Goal: Transaction & Acquisition: Purchase product/service

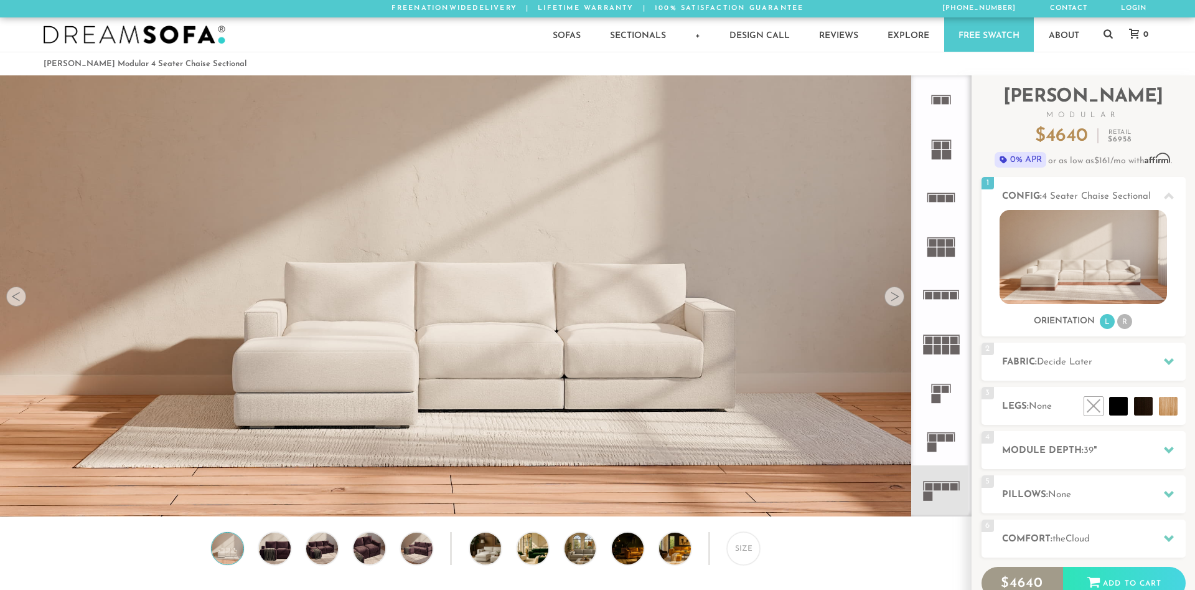
scroll to position [14608, 1195]
click at [950, 304] on icon at bounding box center [941, 294] width 49 height 49
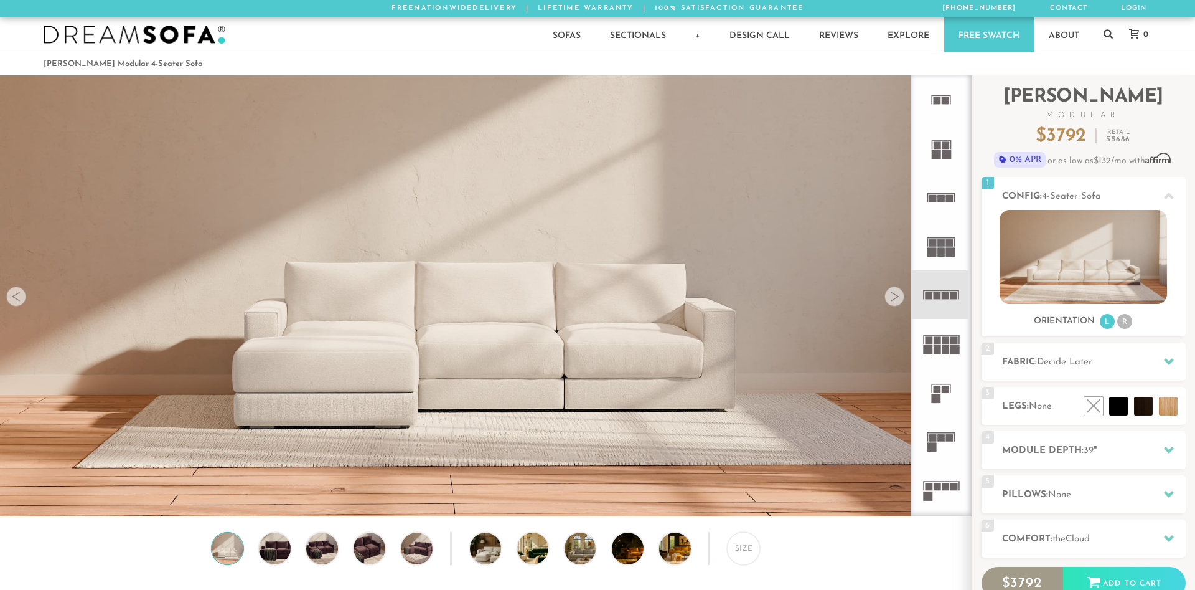
click at [947, 251] on rect at bounding box center [950, 251] width 9 height 9
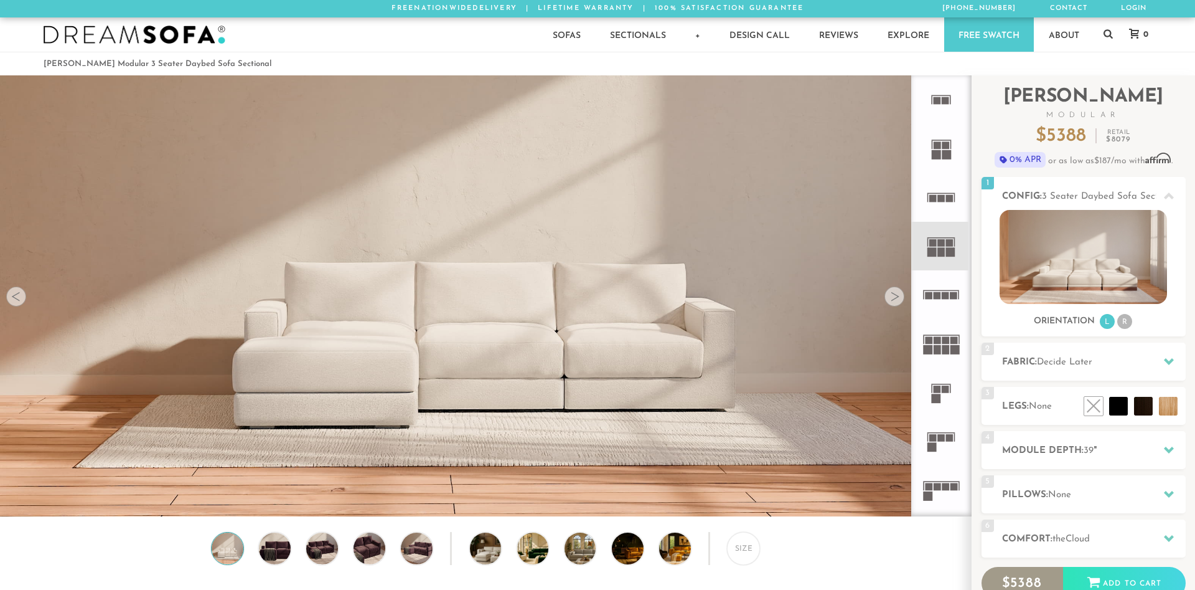
drag, startPoint x: 458, startPoint y: 360, endPoint x: 841, endPoint y: 520, distance: 415.5
click at [235, 555] on img at bounding box center [228, 548] width 38 height 32
click at [260, 556] on div "Size" at bounding box center [485, 551] width 971 height 39
click at [286, 550] on img at bounding box center [275, 548] width 38 height 32
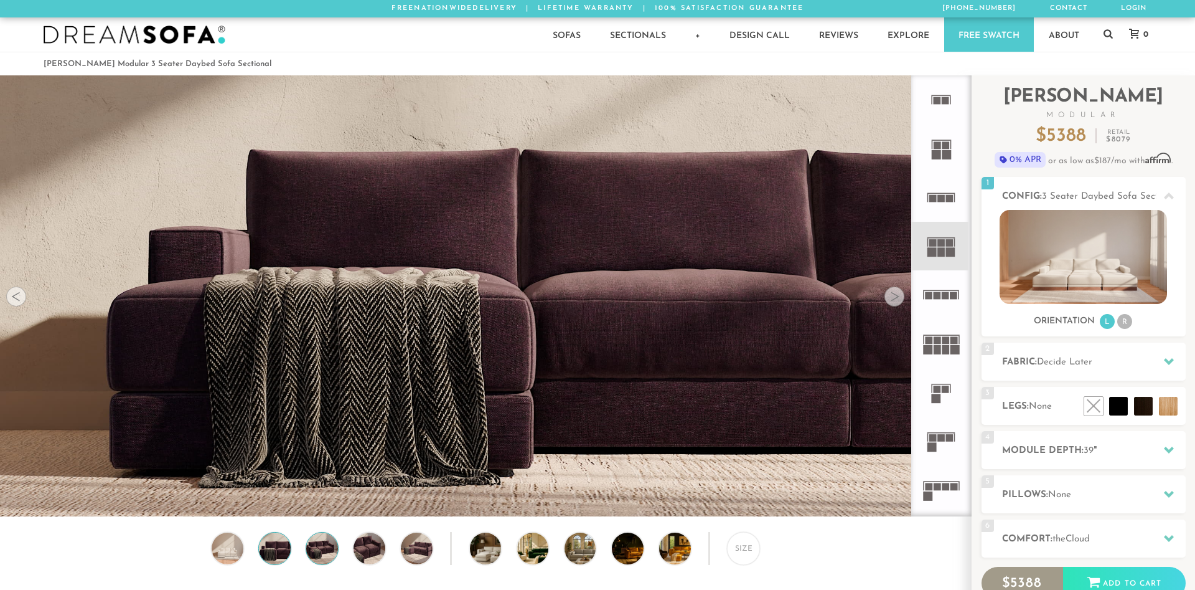
click at [316, 550] on img at bounding box center [322, 548] width 38 height 32
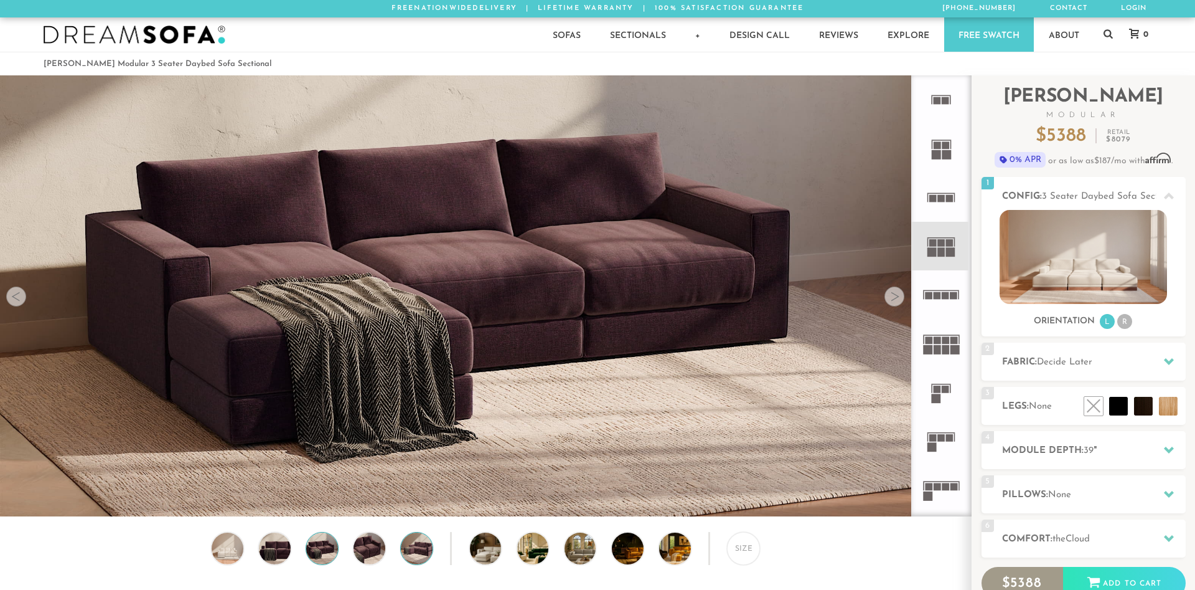
click at [423, 548] on img at bounding box center [417, 548] width 38 height 32
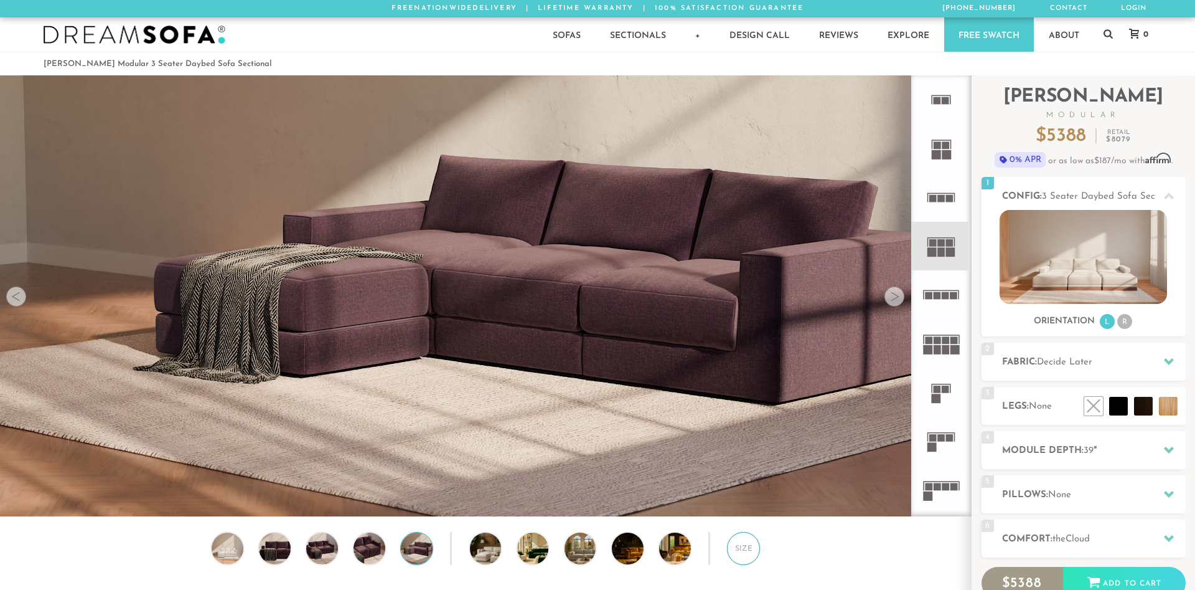
click at [738, 546] on div "Size" at bounding box center [743, 548] width 33 height 33
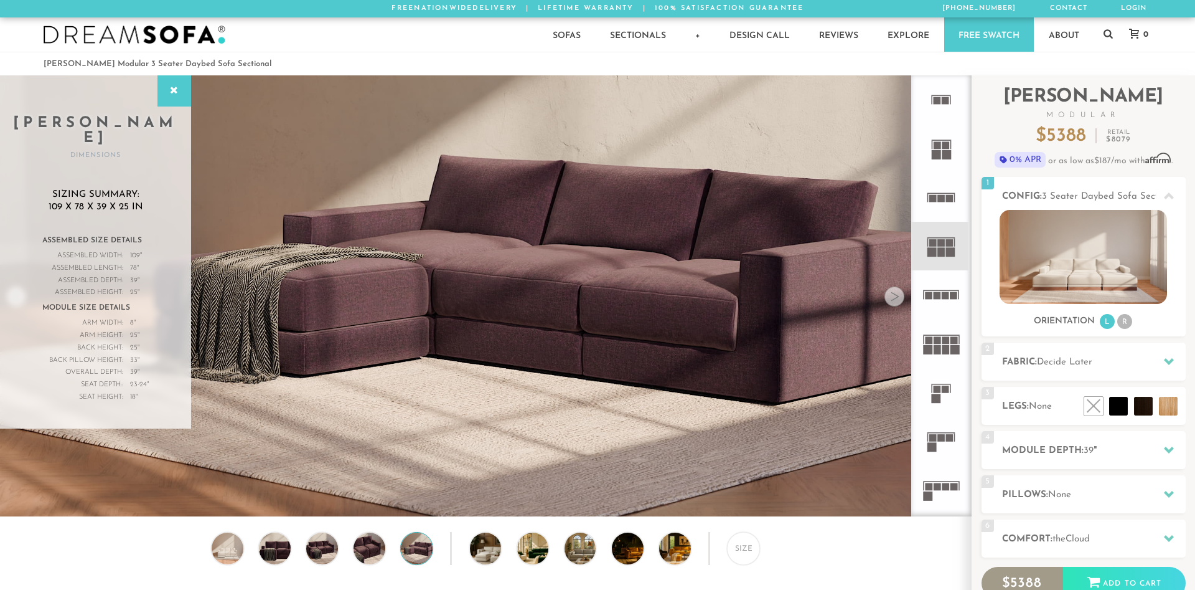
click at [944, 433] on icon at bounding box center [941, 440] width 49 height 49
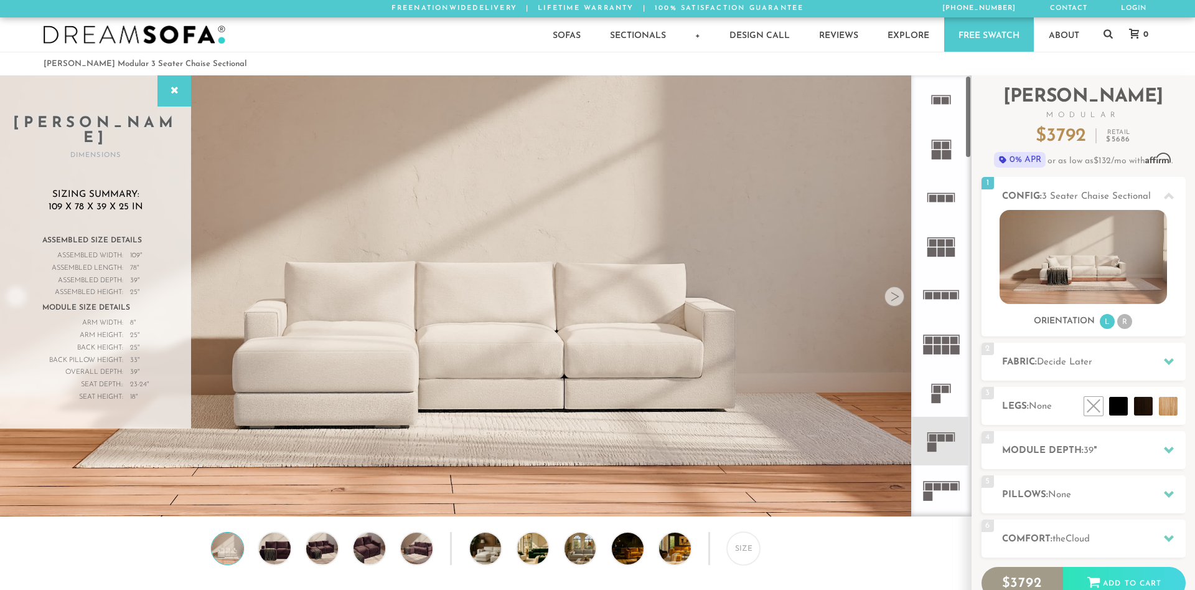
click at [945, 496] on icon at bounding box center [941, 489] width 49 height 49
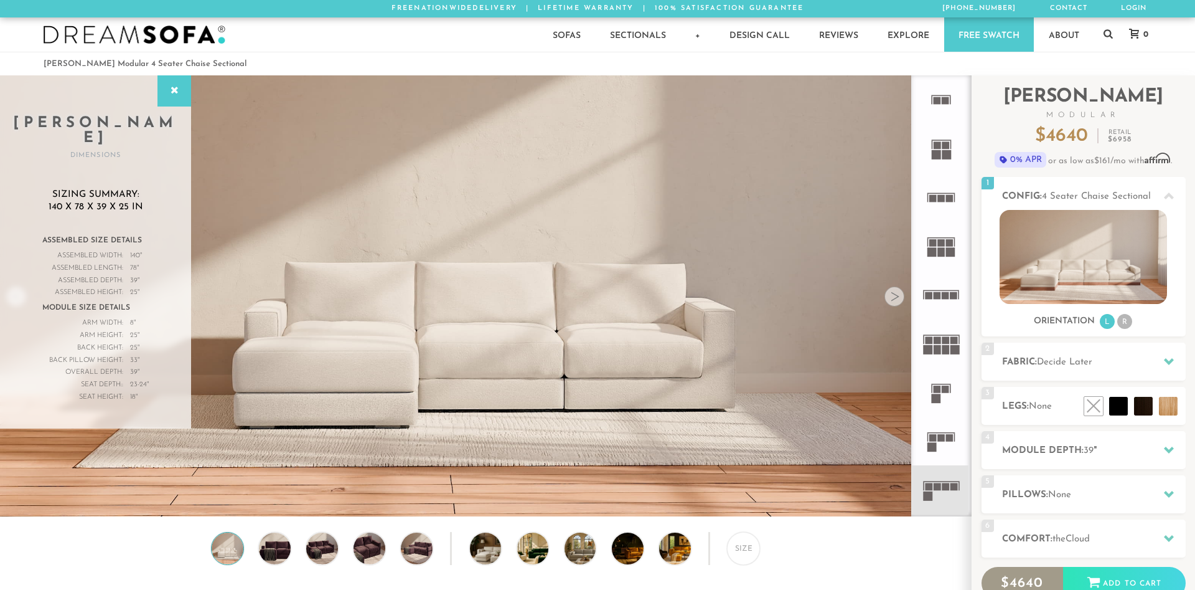
click at [930, 435] on rect at bounding box center [932, 437] width 7 height 7
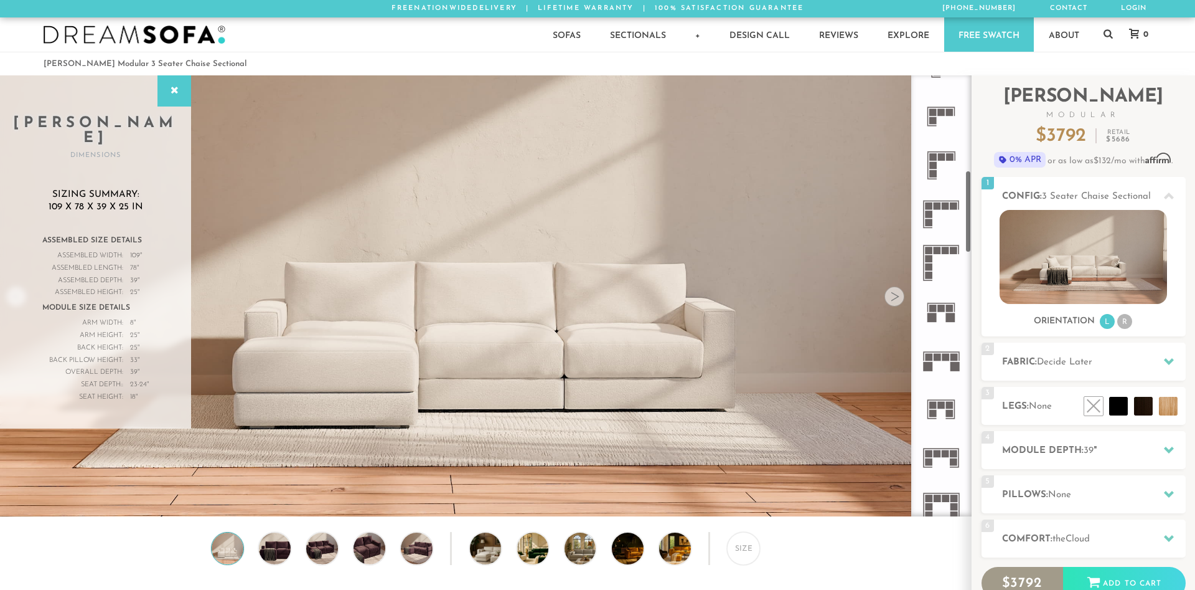
scroll to position [605, 0]
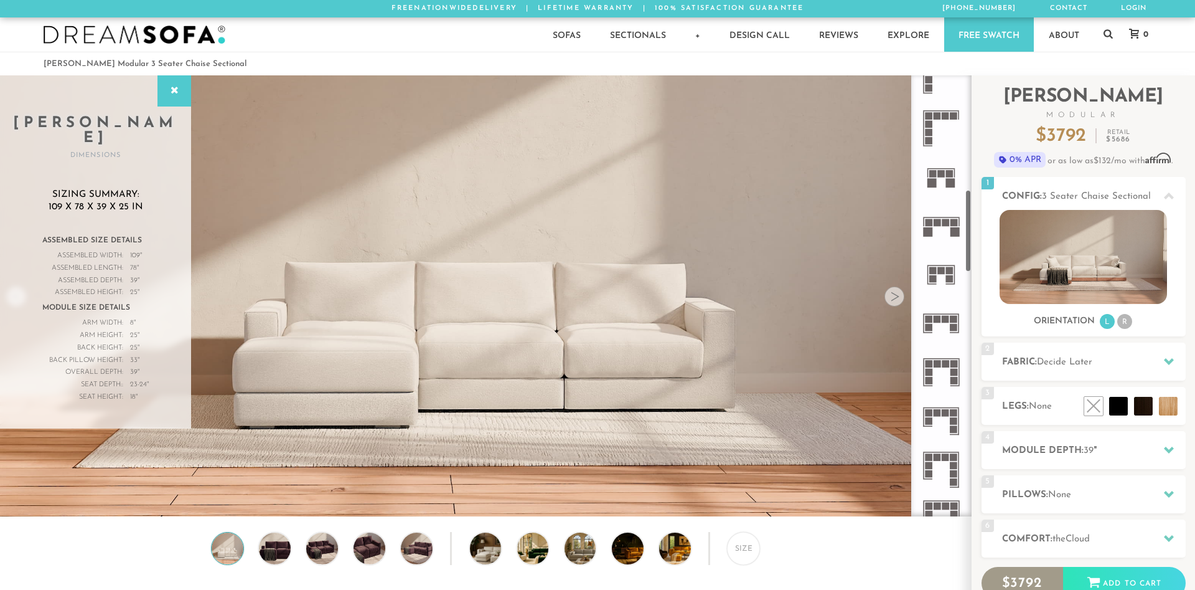
click at [940, 283] on icon at bounding box center [941, 274] width 49 height 49
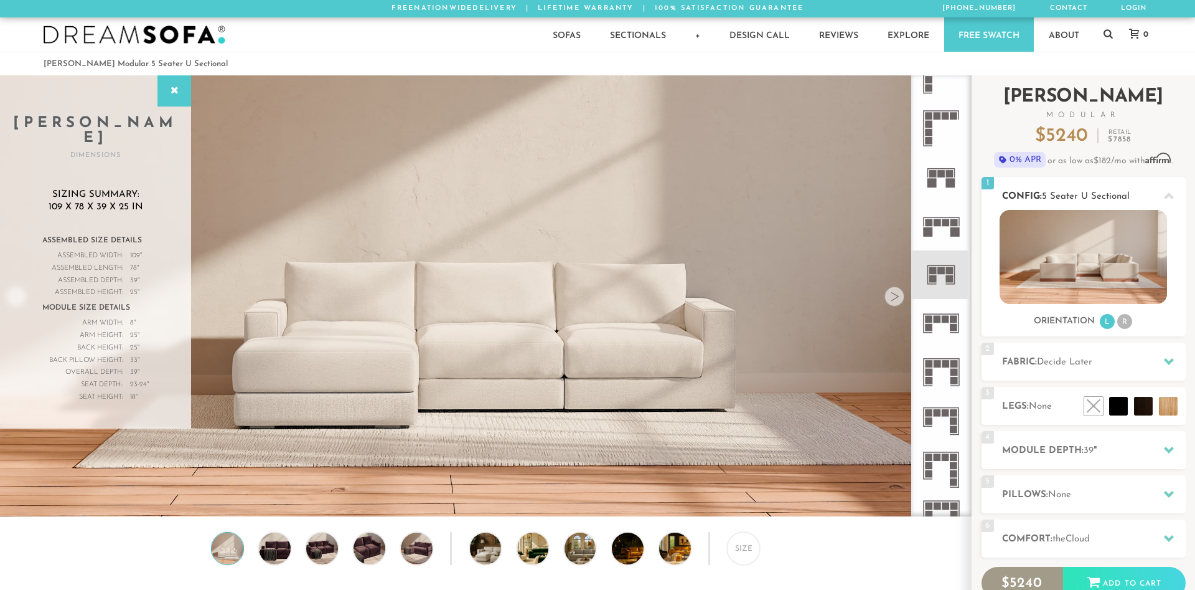
click at [1091, 278] on img at bounding box center [1083, 257] width 167 height 94
click at [1120, 324] on li "R" at bounding box center [1124, 321] width 15 height 15
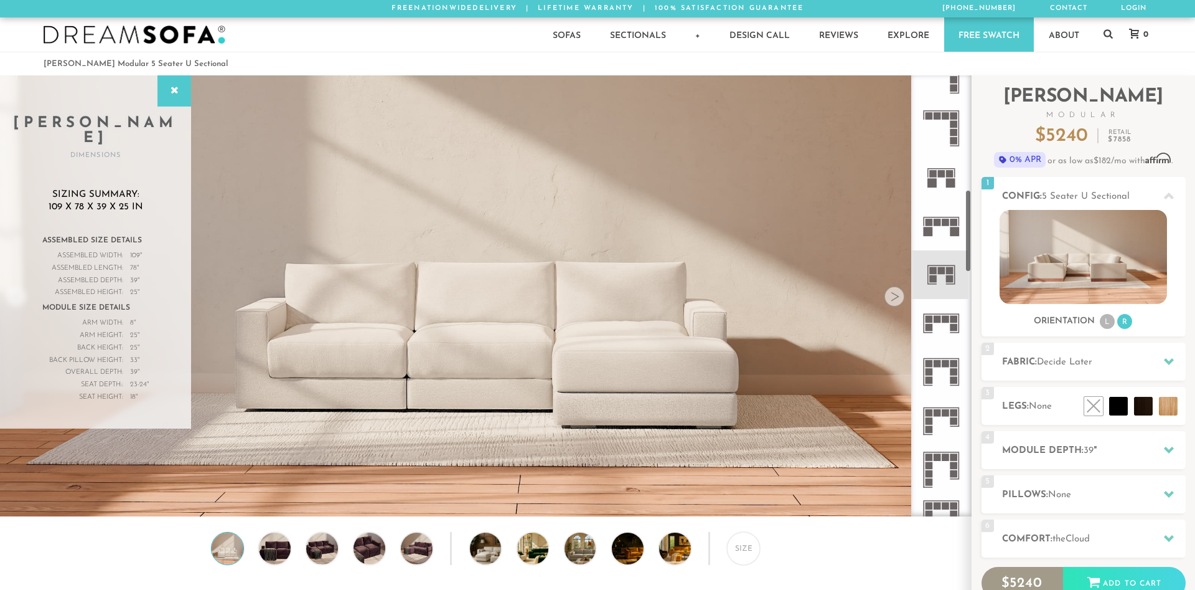
click at [951, 469] on icon at bounding box center [941, 469] width 49 height 49
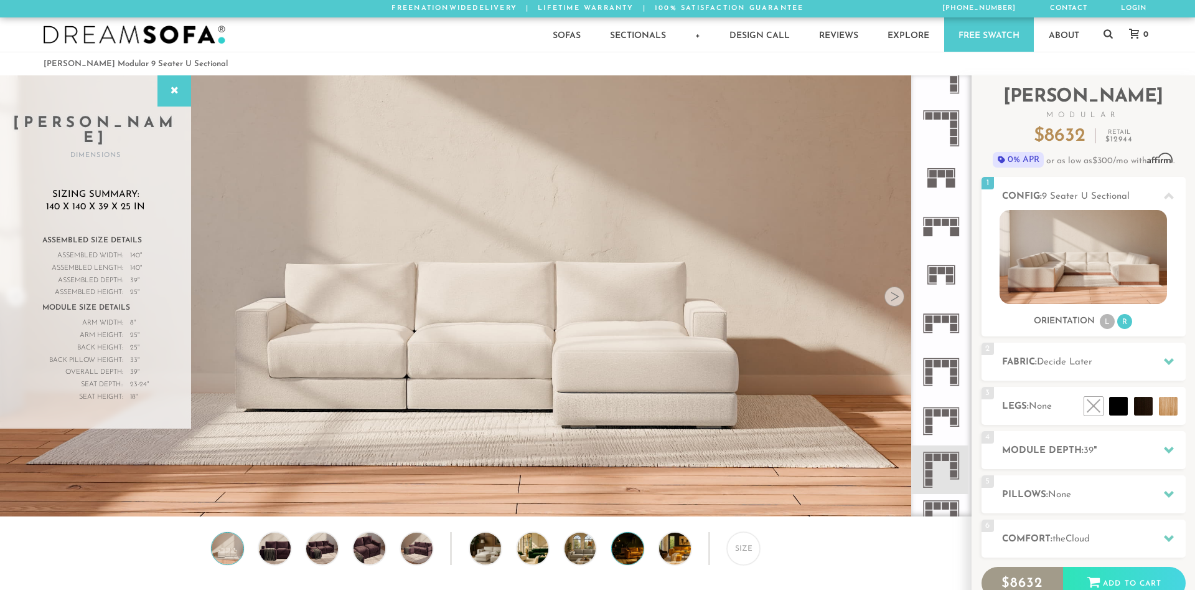
click at [644, 547] on div at bounding box center [627, 548] width 33 height 33
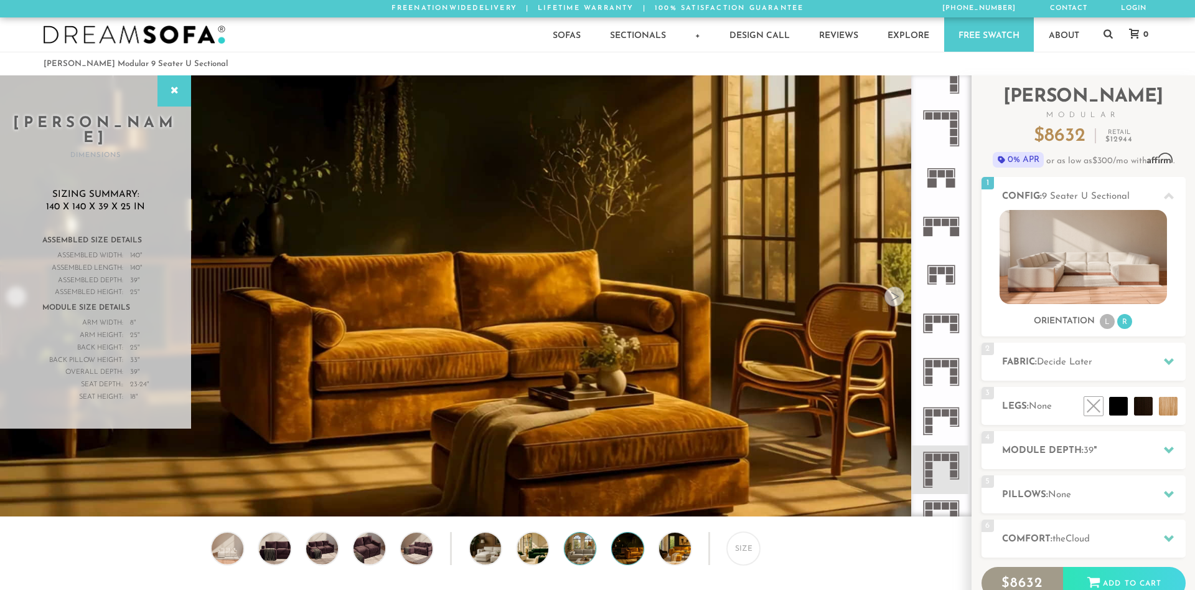
click at [576, 543] on img at bounding box center [593, 548] width 56 height 32
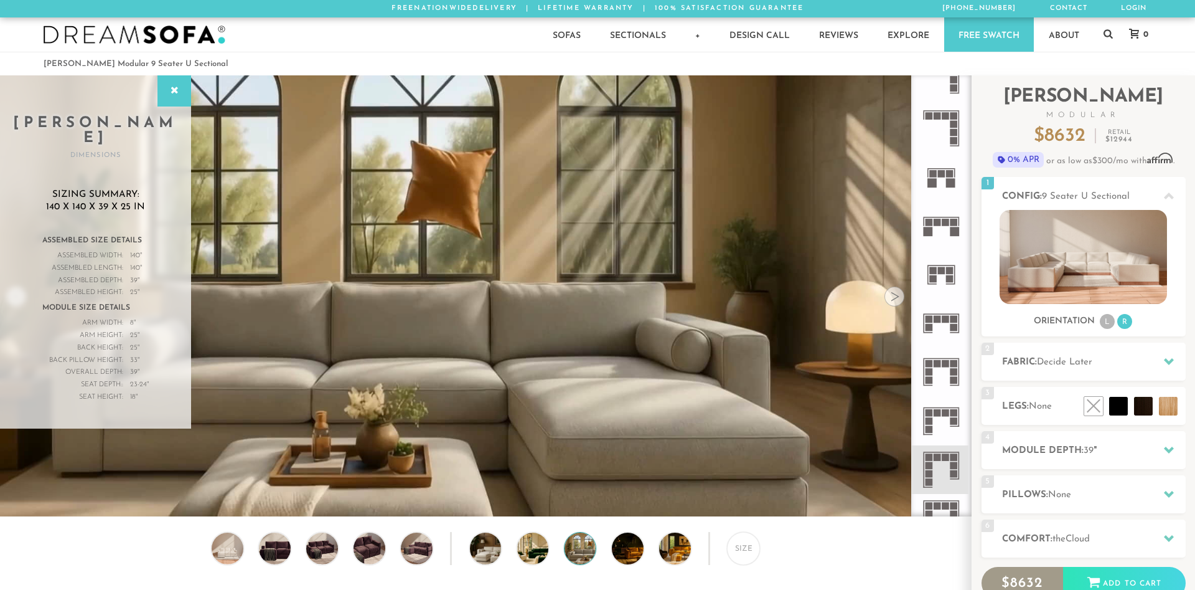
click at [514, 546] on div "Size" at bounding box center [485, 551] width 971 height 39
click at [492, 549] on img at bounding box center [498, 548] width 56 height 32
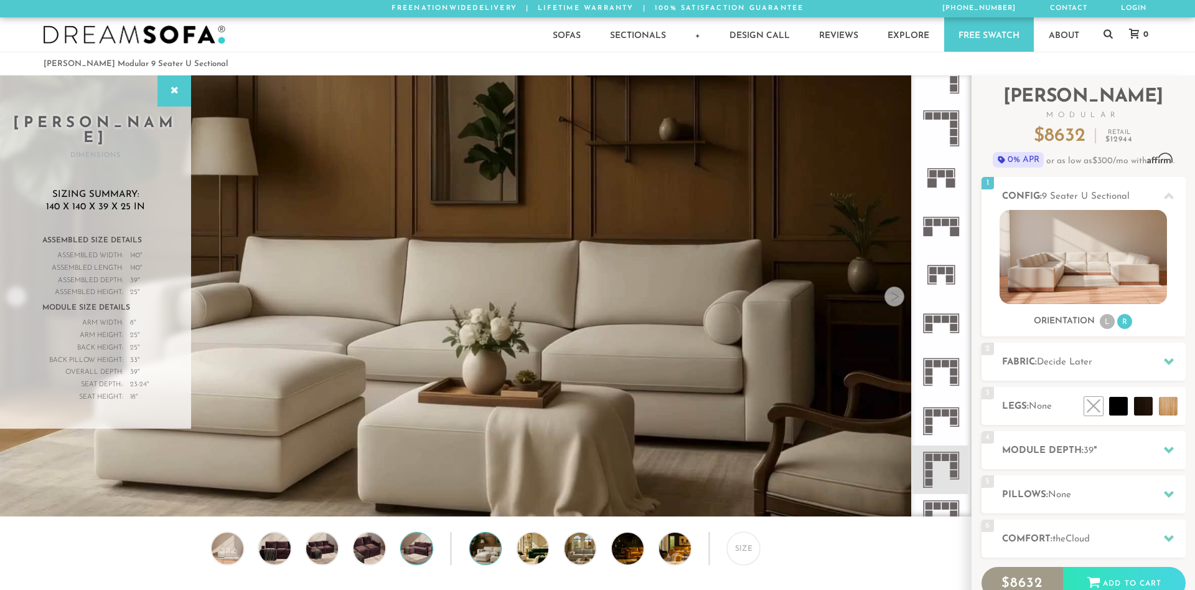
click at [407, 557] on img at bounding box center [417, 548] width 38 height 32
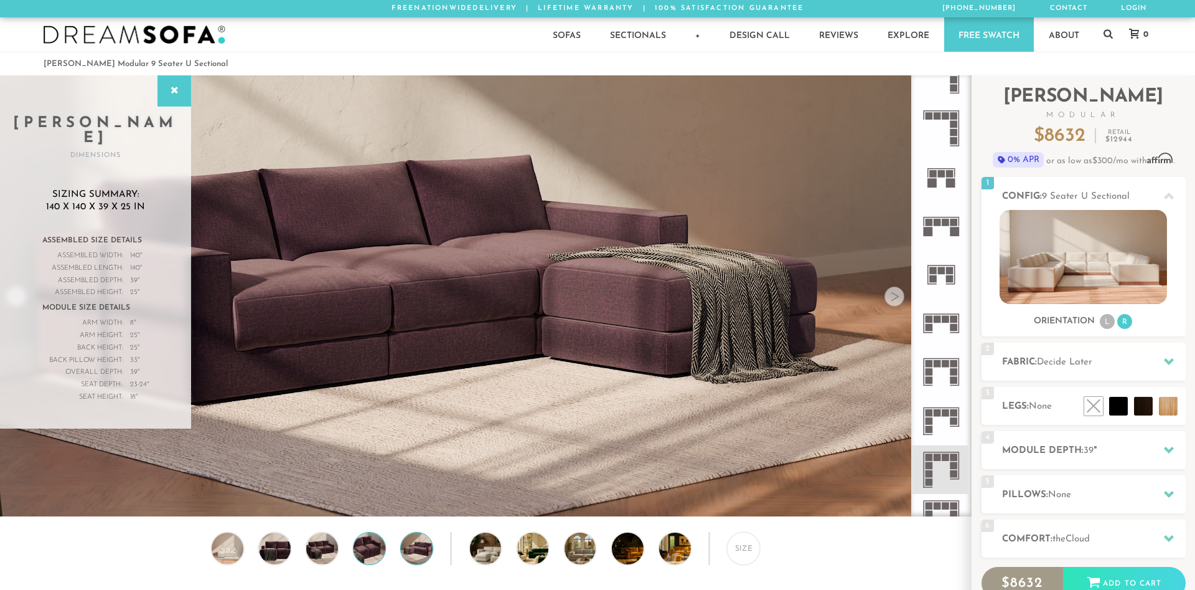
click at [378, 550] on img at bounding box center [369, 548] width 38 height 32
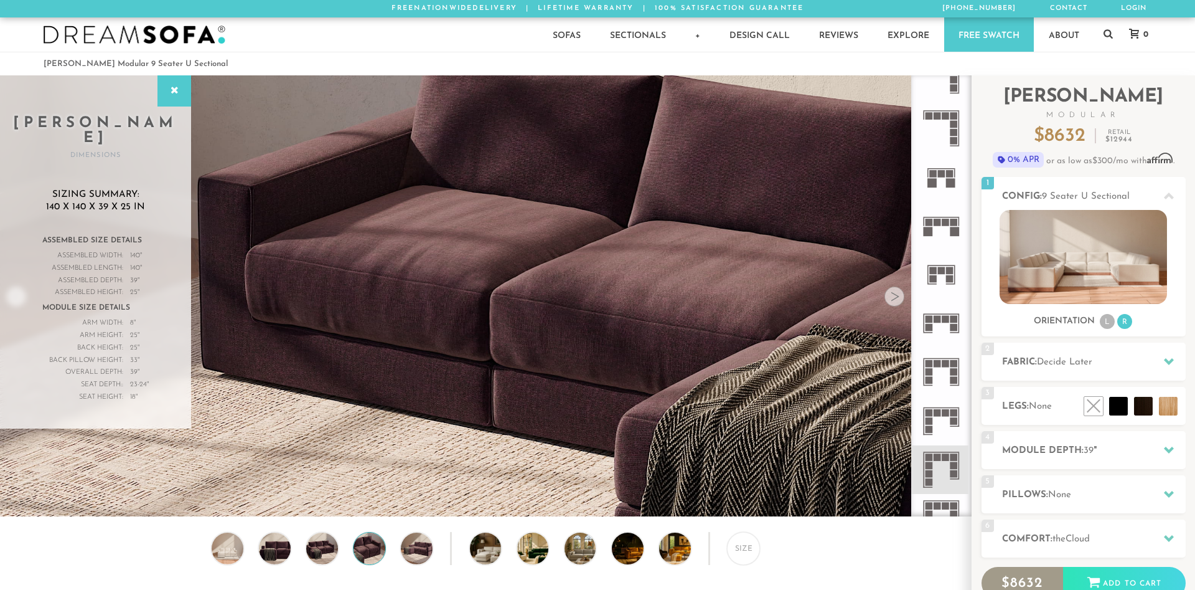
click at [367, 547] on img at bounding box center [369, 548] width 38 height 32
click at [670, 560] on img at bounding box center [687, 548] width 56 height 32
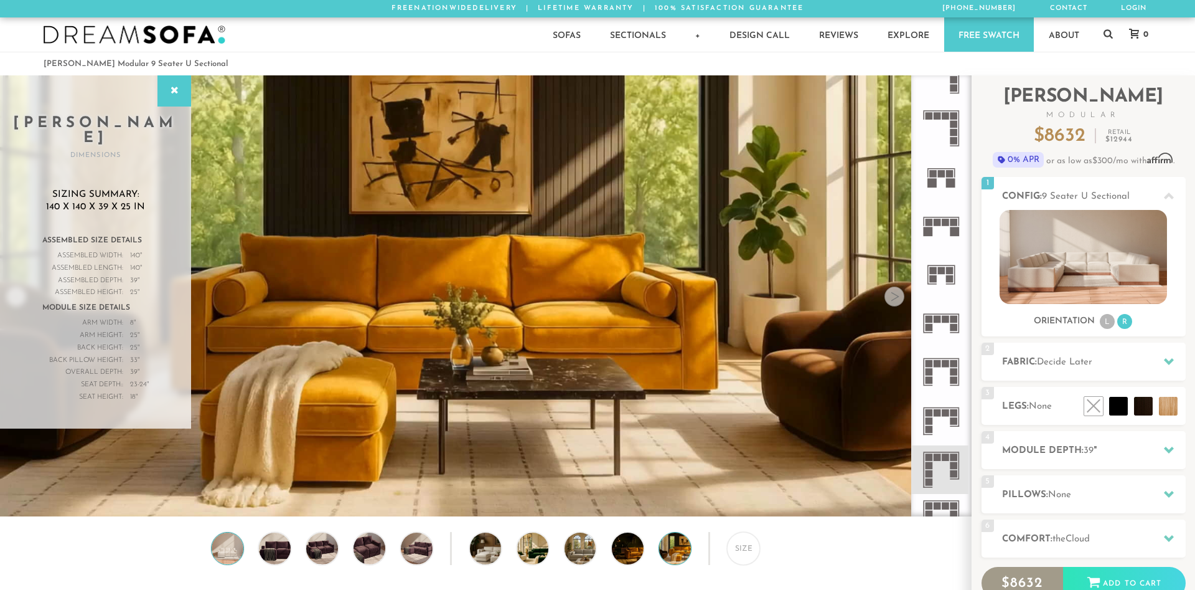
click at [236, 553] on img at bounding box center [228, 548] width 38 height 32
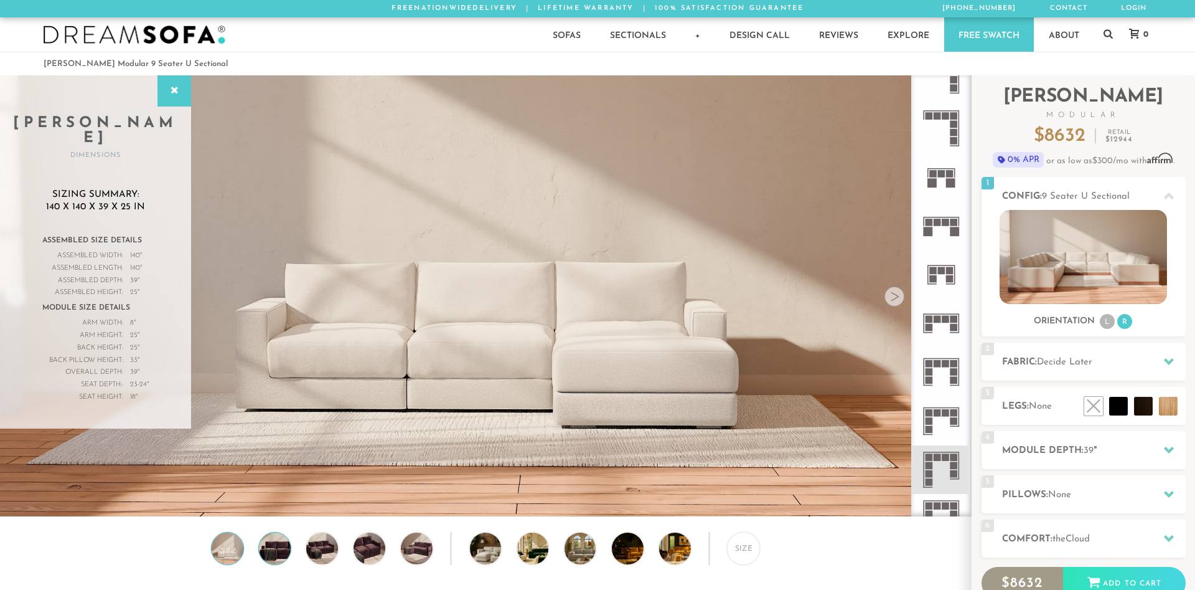
click at [266, 552] on img at bounding box center [275, 548] width 38 height 32
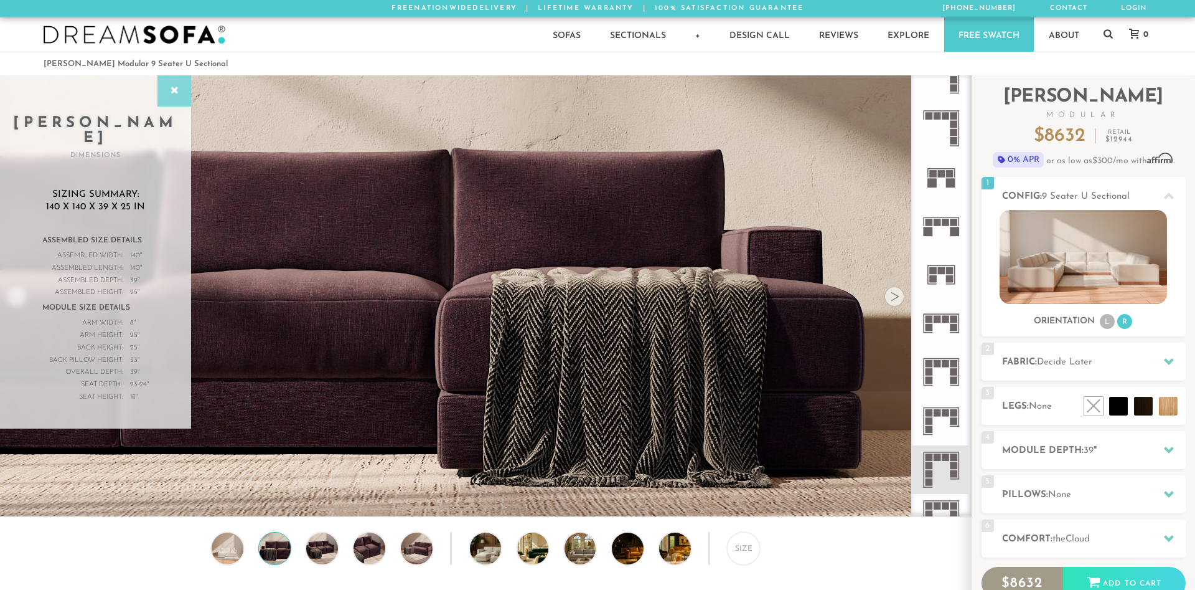
click at [167, 94] on icon at bounding box center [174, 91] width 14 height 10
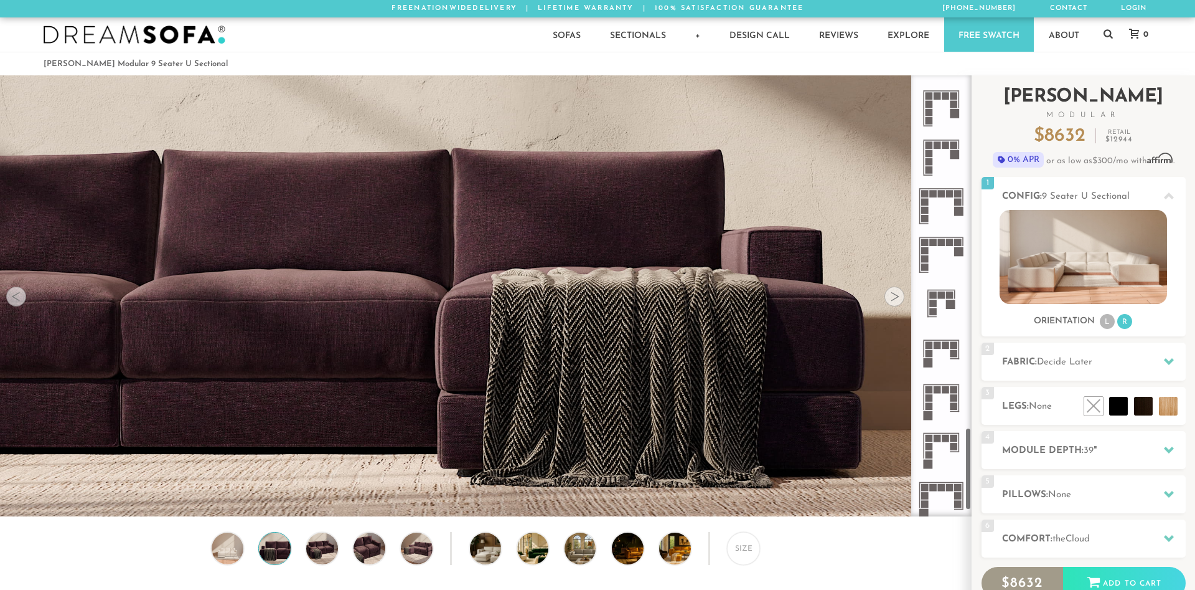
scroll to position [1830, 0]
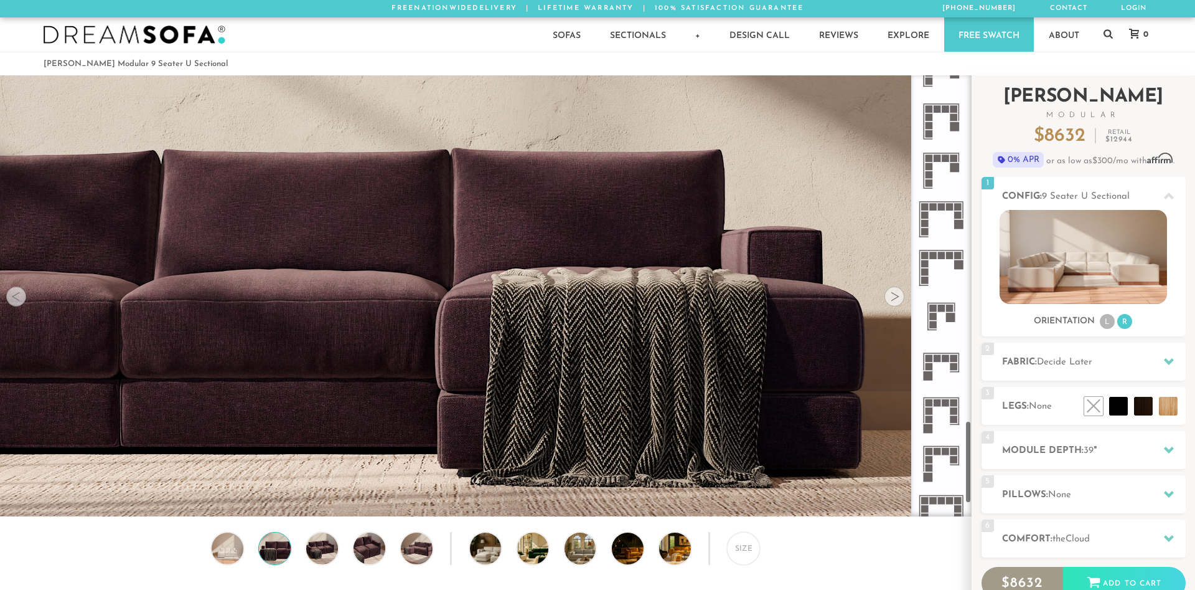
drag, startPoint x: 970, startPoint y: 251, endPoint x: 972, endPoint y: 482, distance: 231.0
click at [972, 482] on div "Introducing [PERSON_NAME] Modular $ 8632 Retail $ 12944 $ 8632 Retail $ 12944 0…" at bounding box center [1083, 378] width 223 height 606
click at [935, 318] on rect at bounding box center [932, 316] width 7 height 7
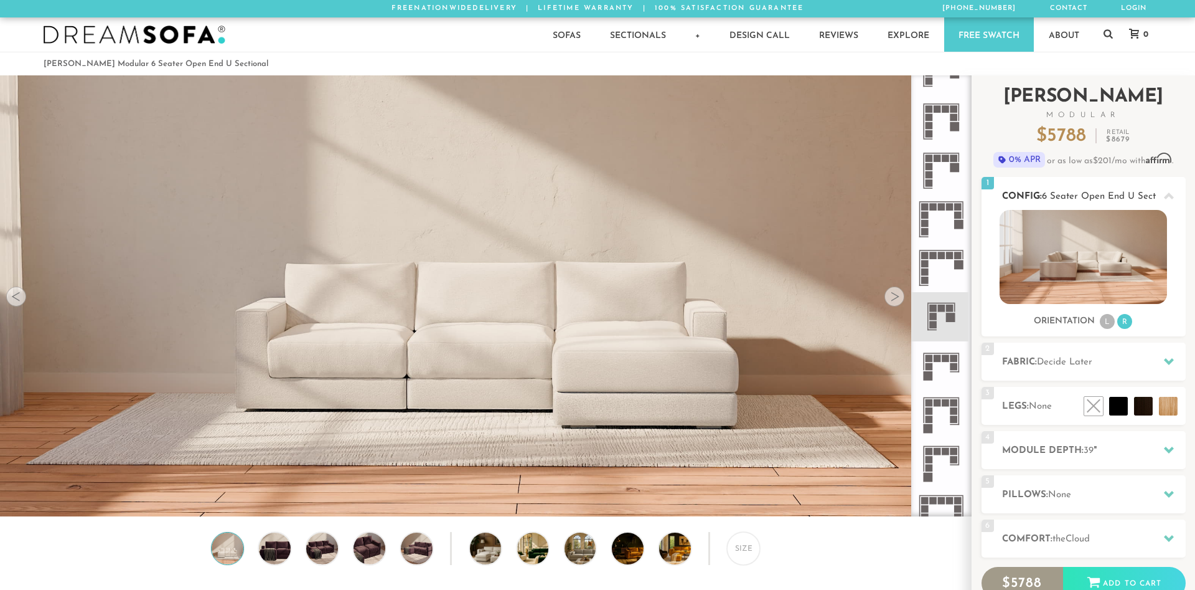
click at [1082, 290] on img at bounding box center [1083, 257] width 167 height 94
click at [1109, 321] on li "L" at bounding box center [1107, 321] width 15 height 15
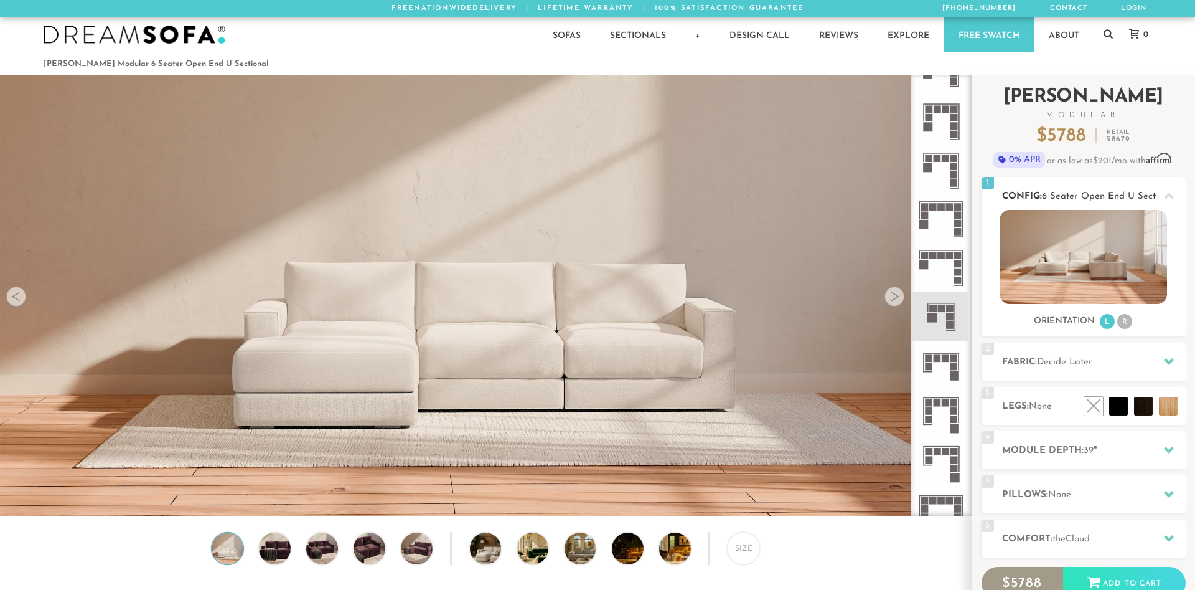
click at [1126, 321] on li "R" at bounding box center [1124, 321] width 15 height 15
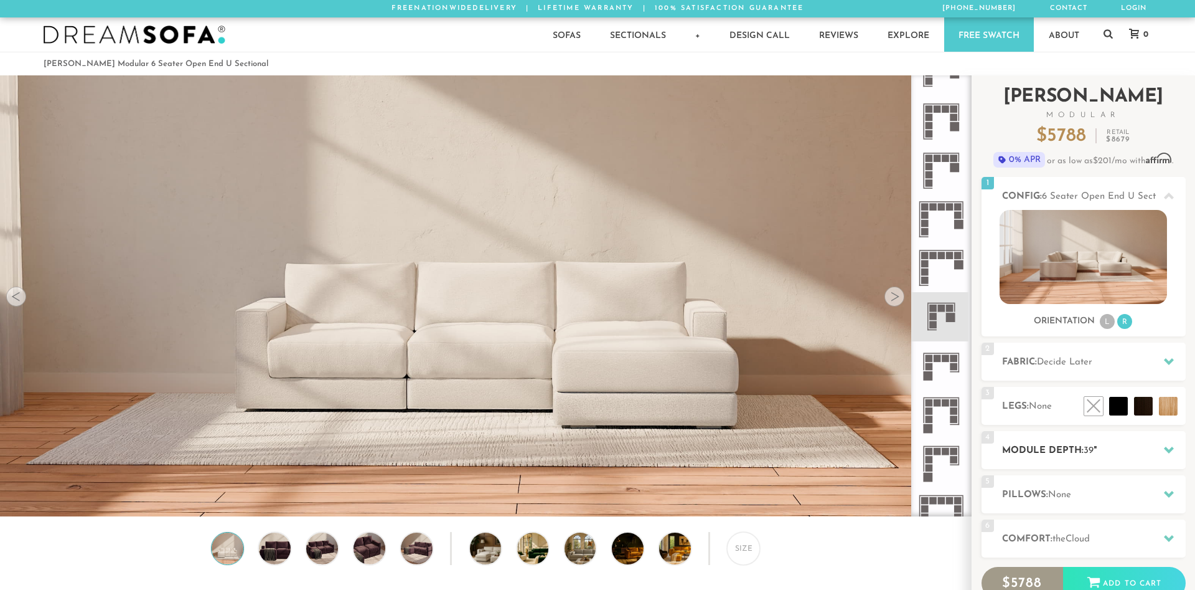
click at [1166, 446] on icon at bounding box center [1169, 449] width 10 height 10
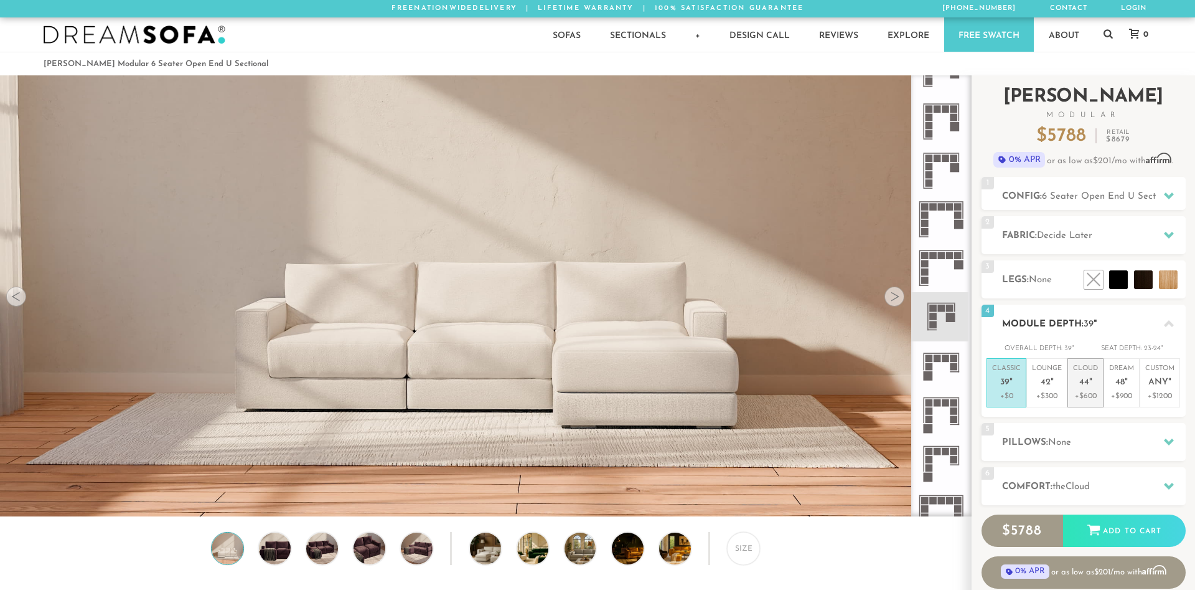
click at [1091, 395] on p "+$600" at bounding box center [1085, 395] width 25 height 11
click at [1046, 388] on p "Lounge 42 "" at bounding box center [1047, 377] width 30 height 27
click at [1167, 324] on icon at bounding box center [1169, 323] width 10 height 7
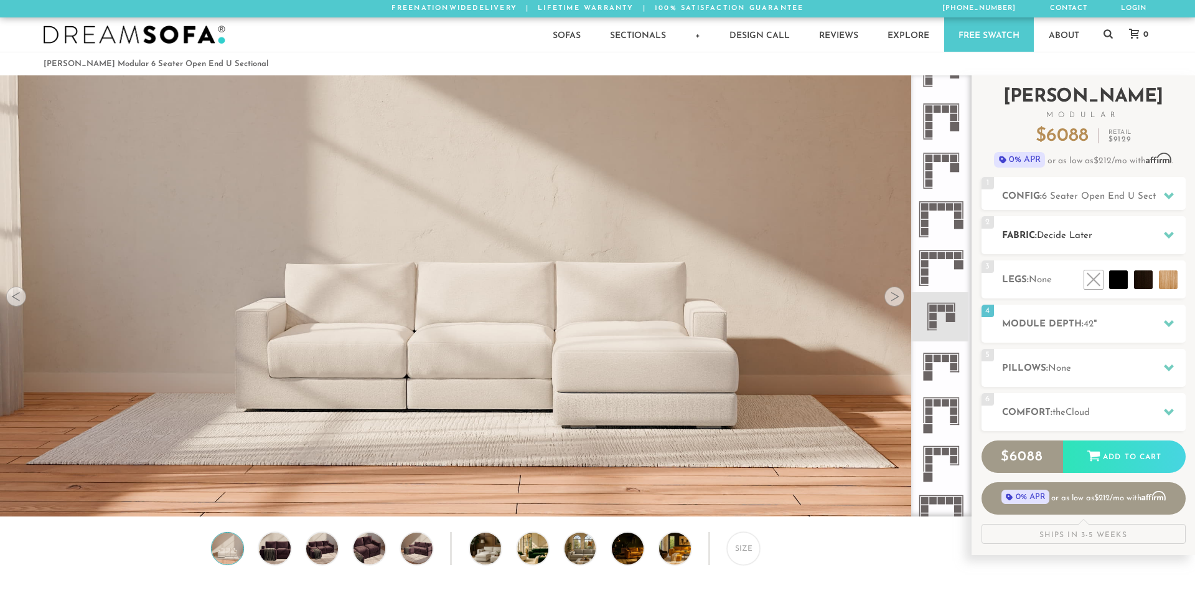
click at [1116, 244] on div "2 Fabric: Decide Later" at bounding box center [1084, 235] width 204 height 38
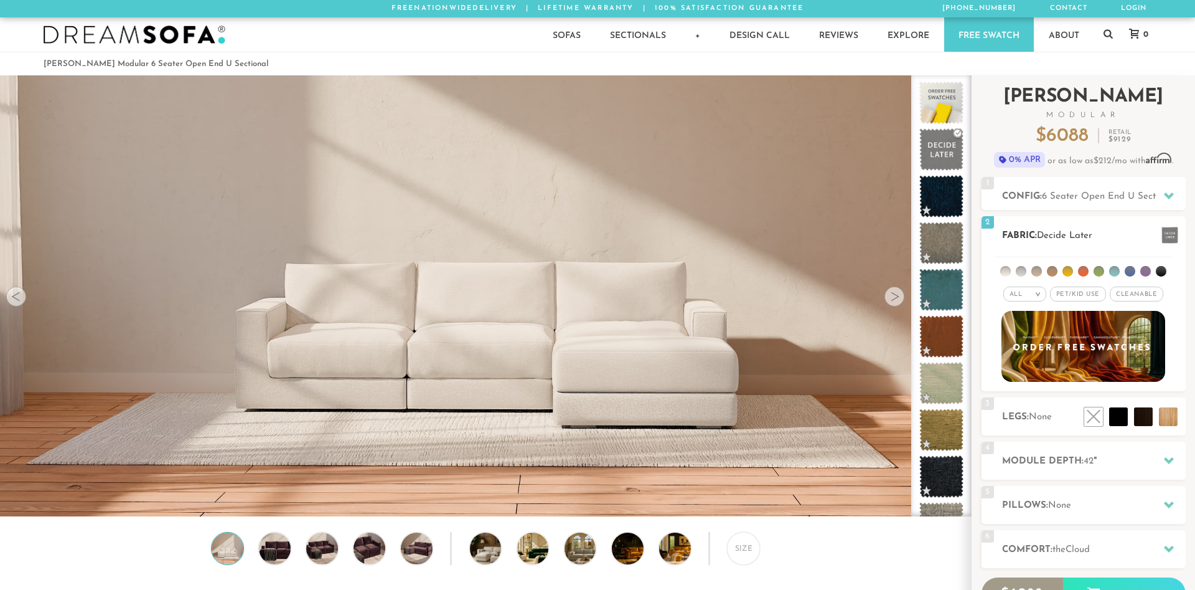
click at [1111, 239] on h2 "Fabric: Decide Later" at bounding box center [1094, 235] width 184 height 14
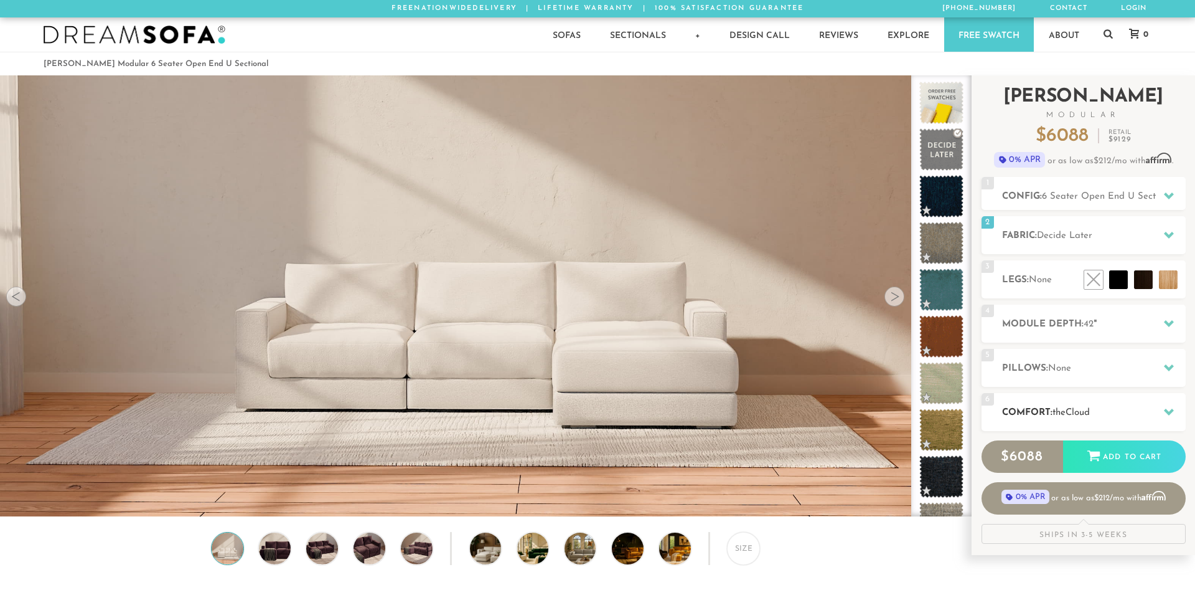
click at [1097, 418] on h2 "Comfort: the Cloud" at bounding box center [1094, 412] width 184 height 14
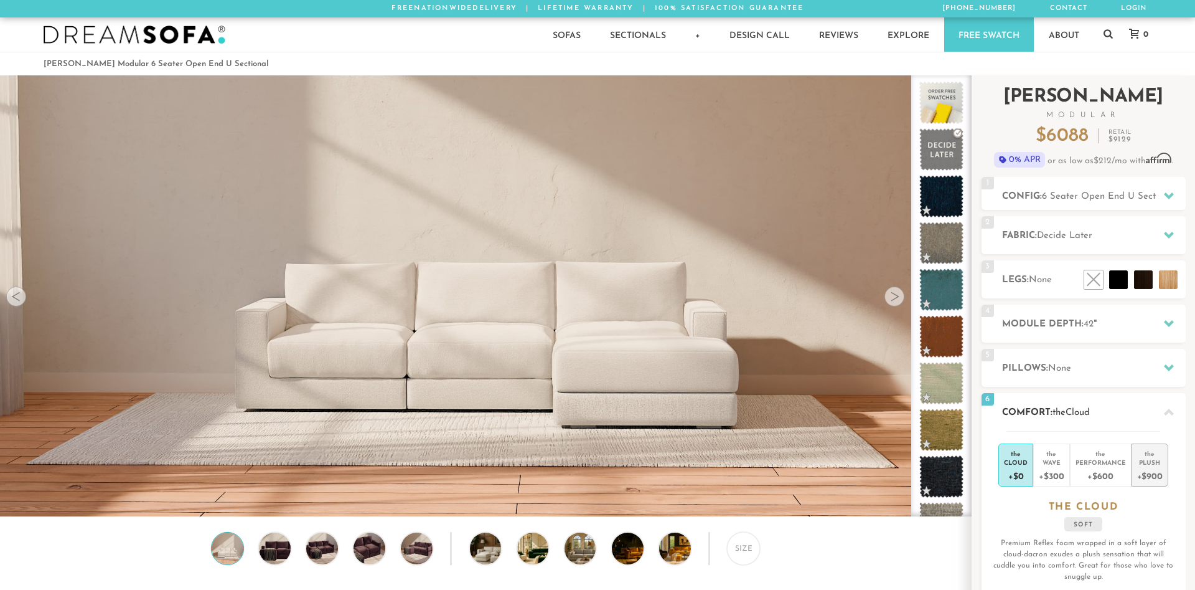
click at [1142, 461] on div "Plush" at bounding box center [1150, 462] width 26 height 9
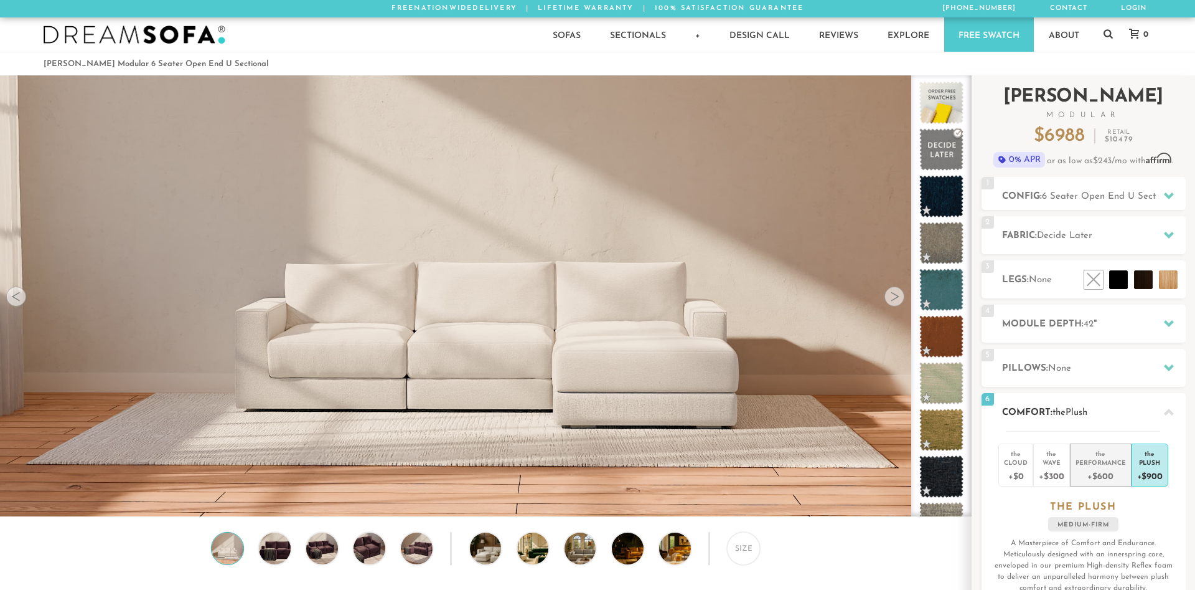
click at [1104, 463] on div "Performance" at bounding box center [1101, 462] width 50 height 9
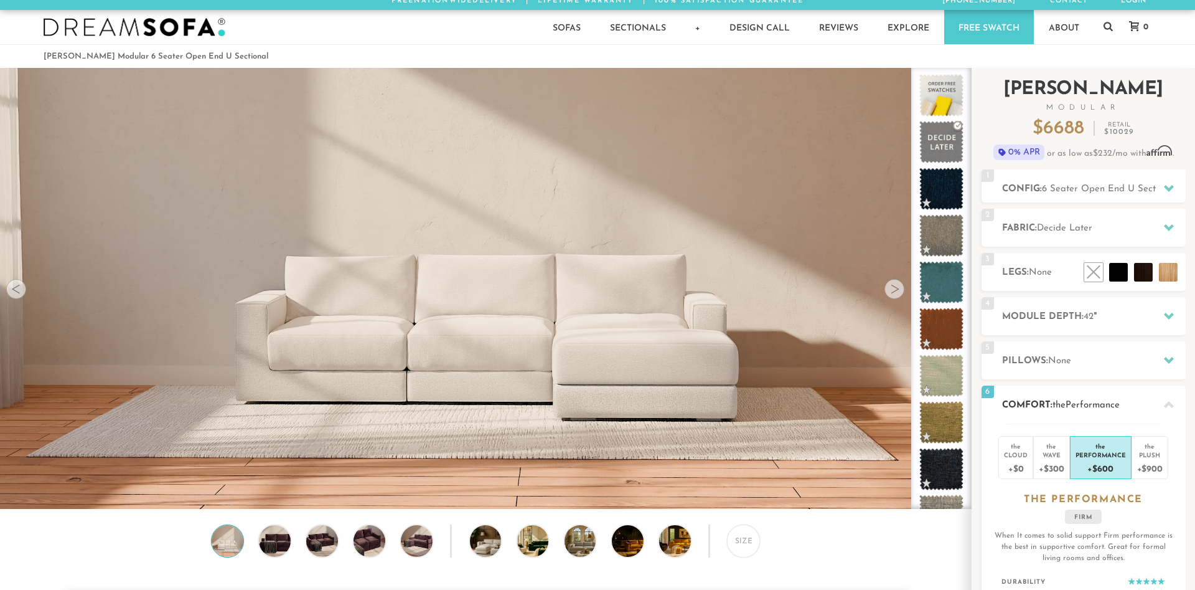
scroll to position [127, 0]
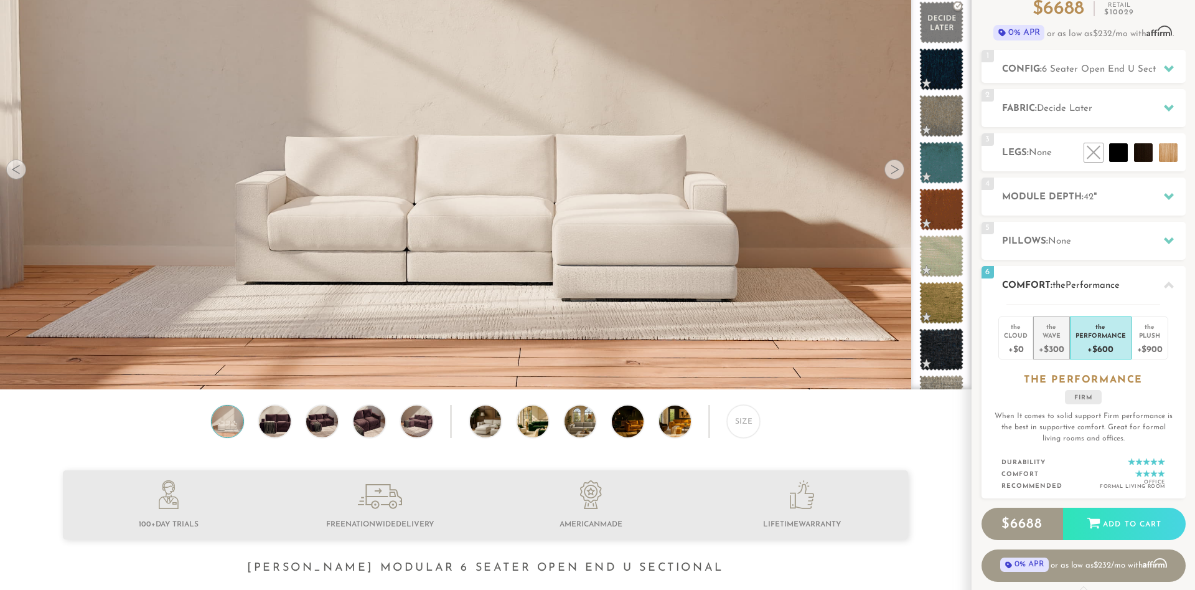
click at [1062, 344] on div "+$300" at bounding box center [1051, 348] width 25 height 18
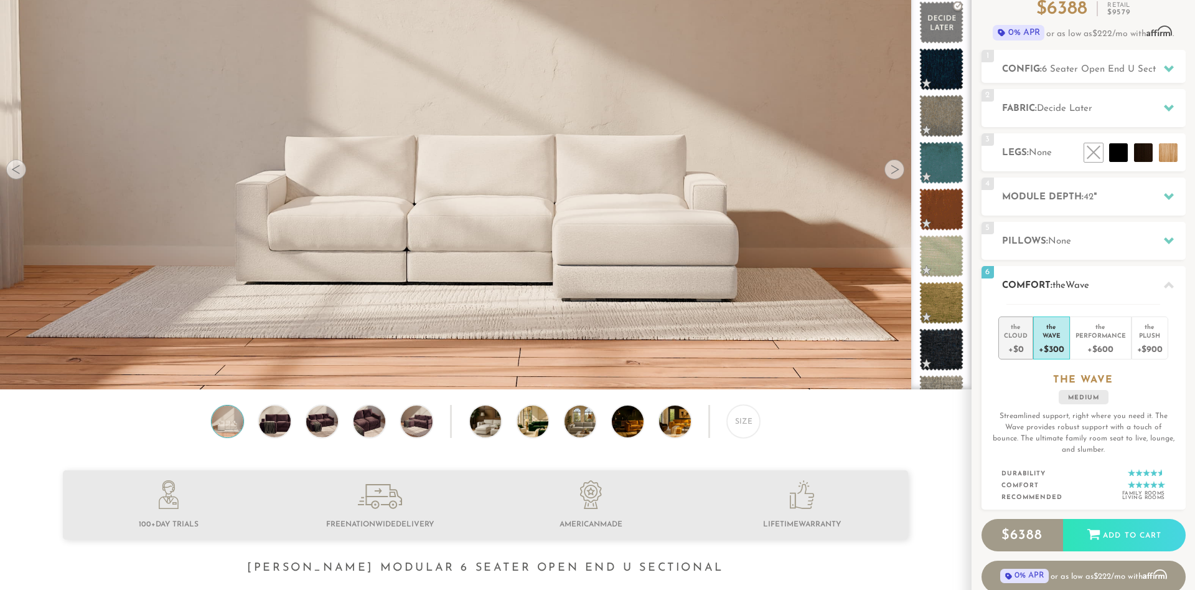
click at [1025, 337] on div "Cloud" at bounding box center [1016, 335] width 24 height 9
click at [1094, 343] on div "+$600" at bounding box center [1101, 348] width 50 height 18
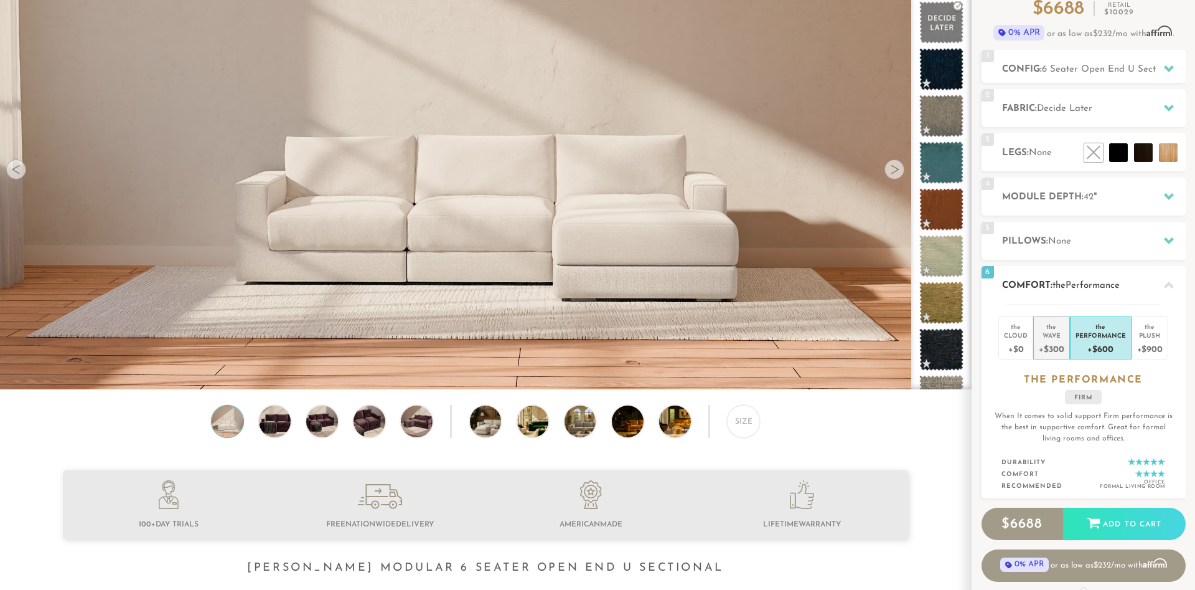
click at [1058, 347] on div "+$300" at bounding box center [1051, 348] width 25 height 18
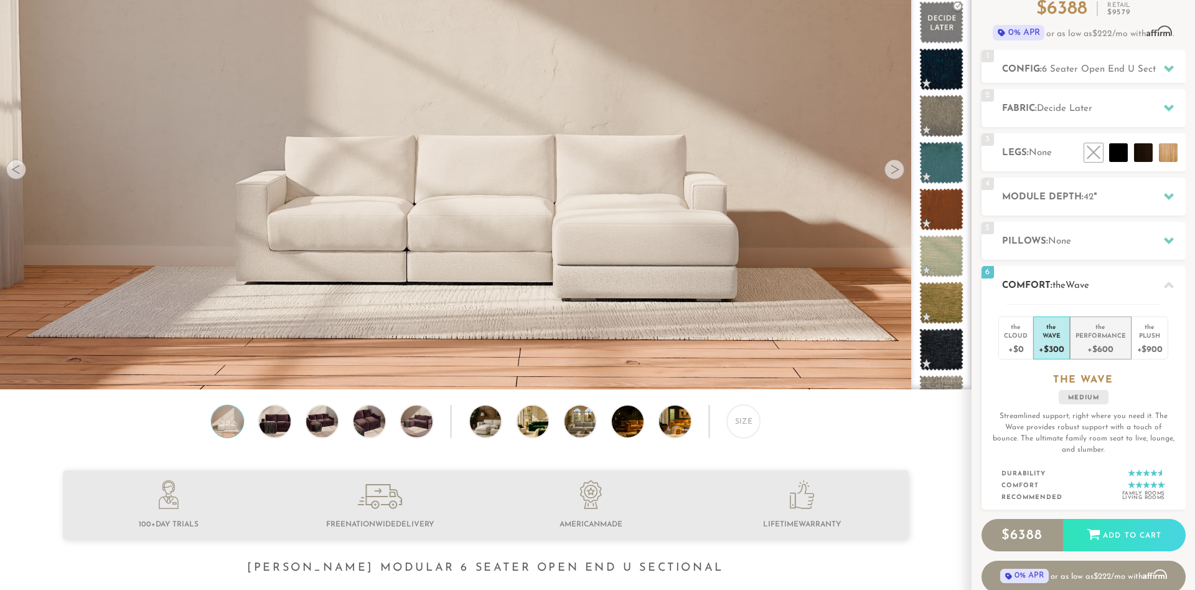
click at [1114, 345] on div "+$600" at bounding box center [1101, 348] width 50 height 18
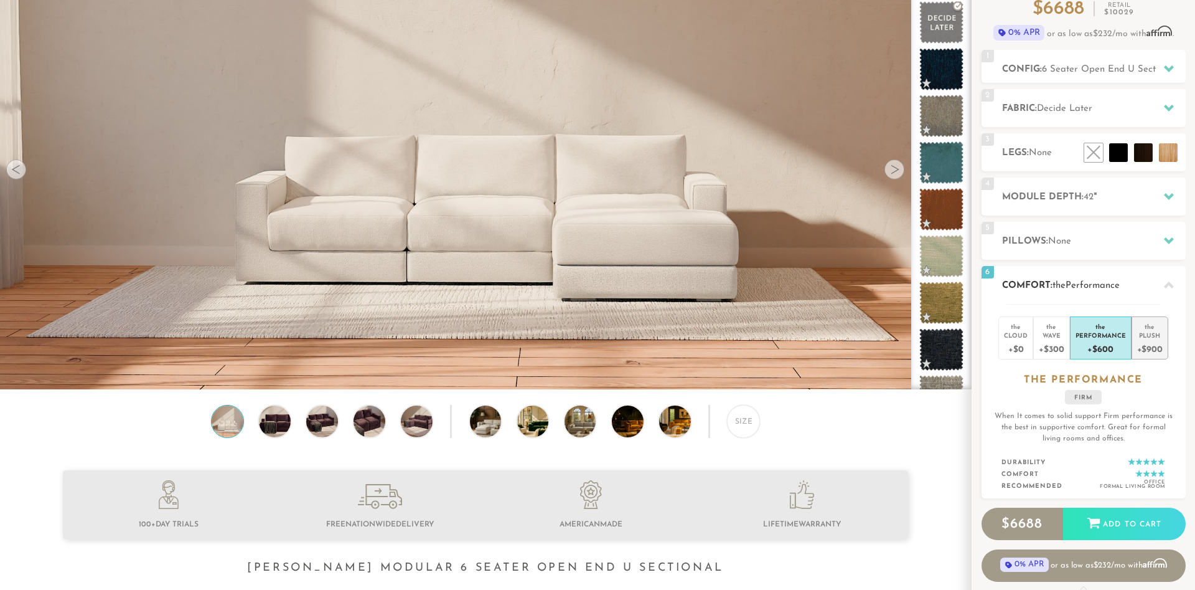
click at [1140, 347] on div "+$900" at bounding box center [1150, 348] width 26 height 18
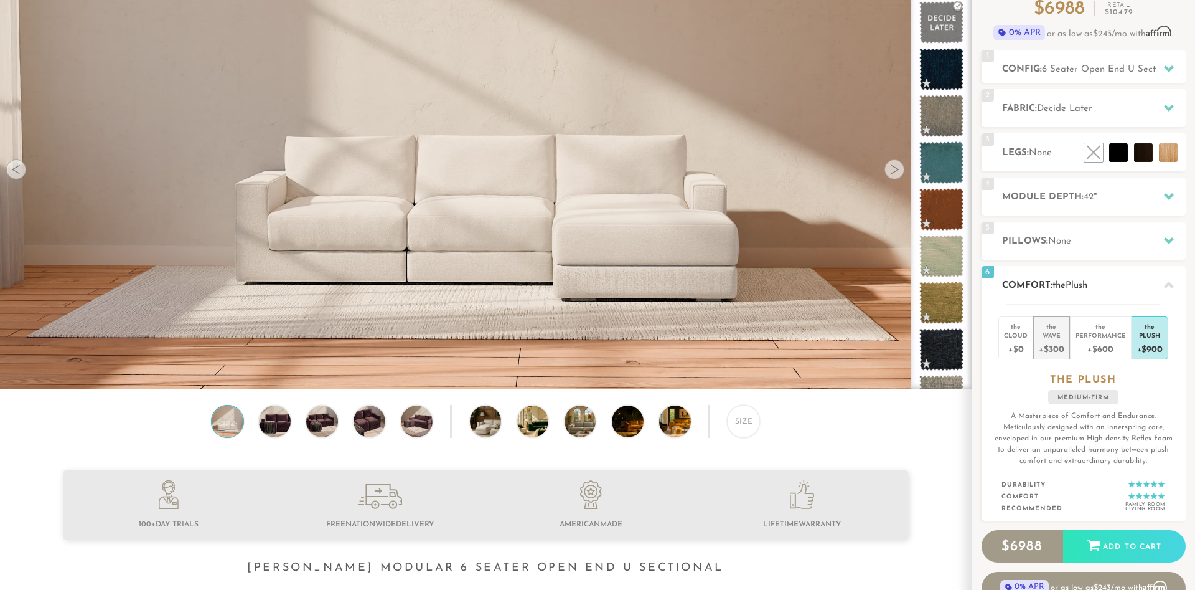
click at [1061, 345] on div "+$300" at bounding box center [1051, 348] width 25 height 18
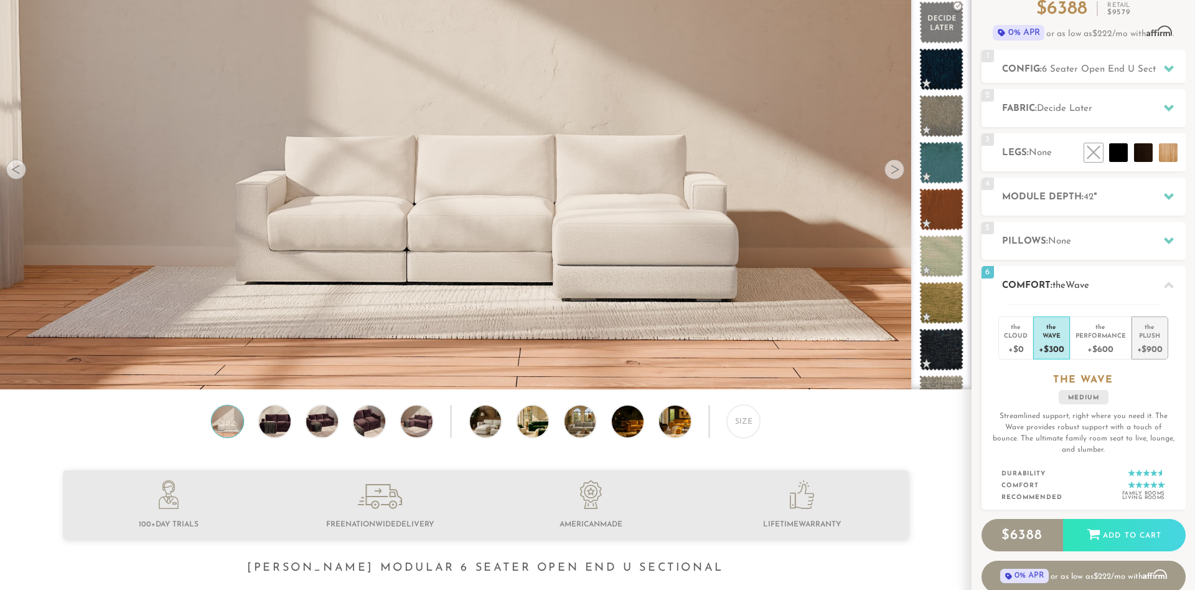
click at [1157, 342] on div "+$900" at bounding box center [1150, 348] width 26 height 18
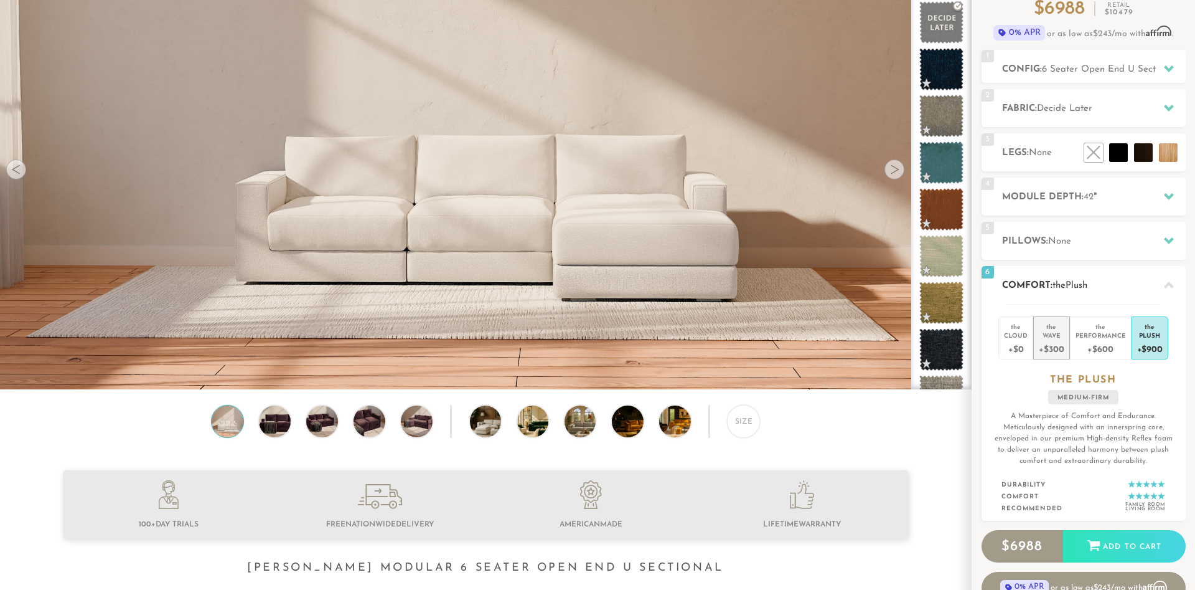
click at [1058, 344] on div "+$300" at bounding box center [1051, 348] width 25 height 18
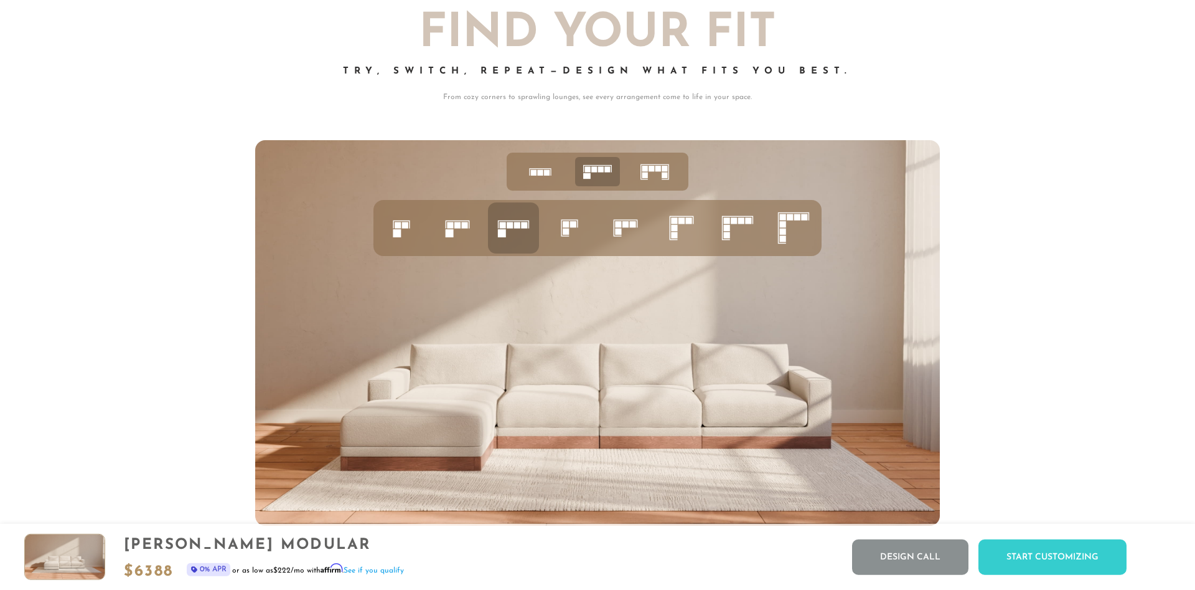
scroll to position [5334, 0]
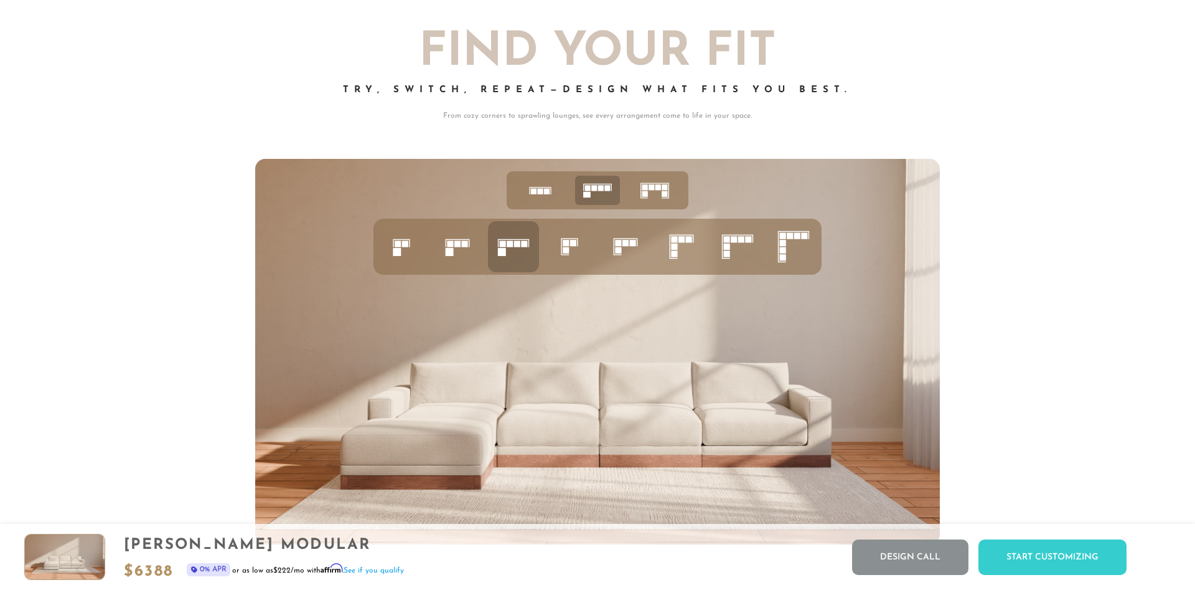
click at [738, 247] on icon at bounding box center [738, 246] width 42 height 42
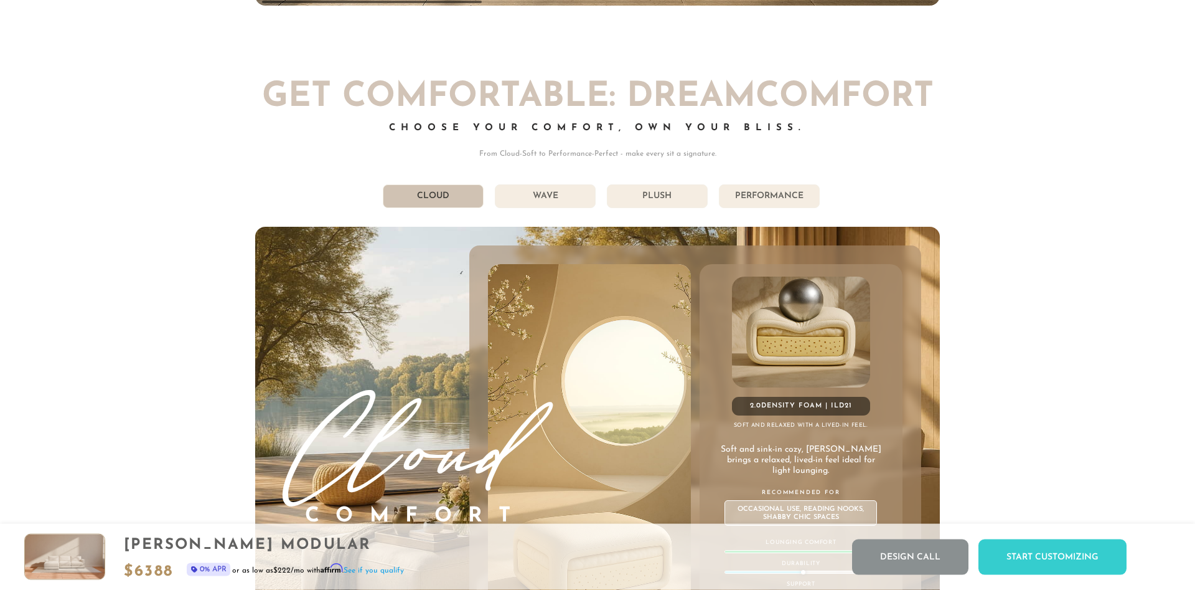
scroll to position [7239, 0]
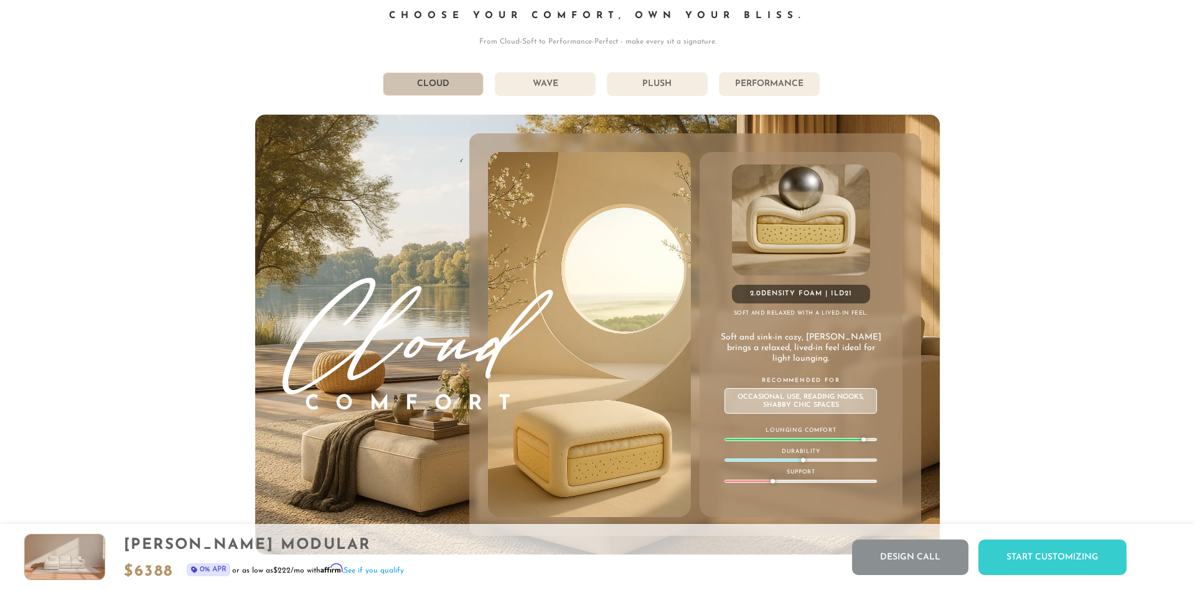
click at [553, 94] on li "Wave" at bounding box center [545, 84] width 101 height 24
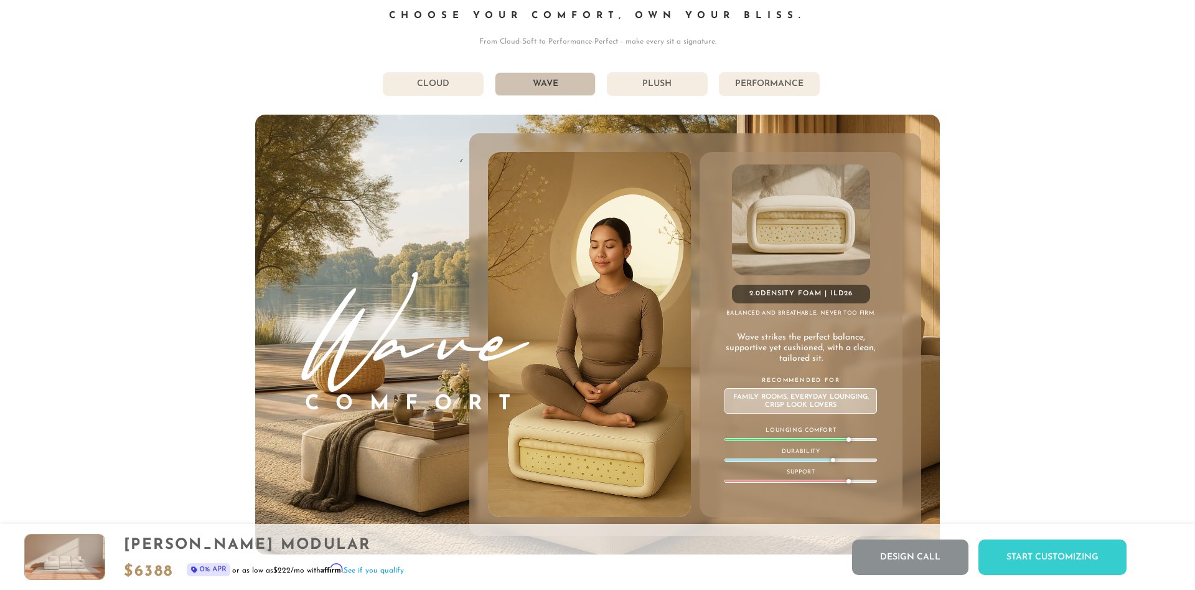
click at [681, 85] on li "Plush" at bounding box center [657, 84] width 101 height 24
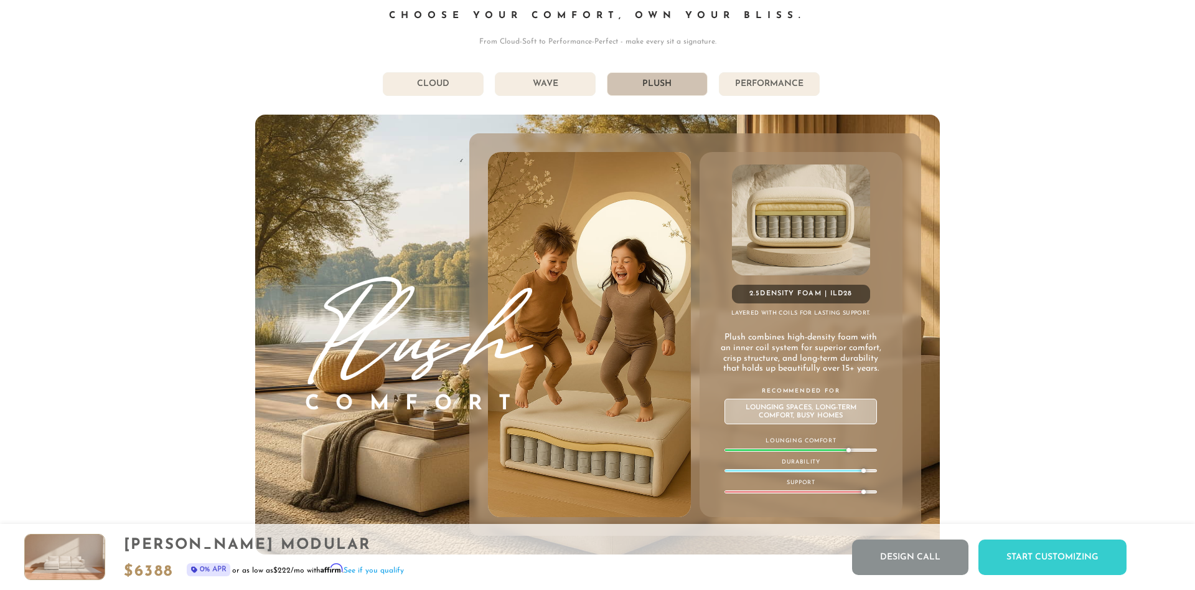
click at [562, 92] on li "Wave" at bounding box center [545, 84] width 101 height 24
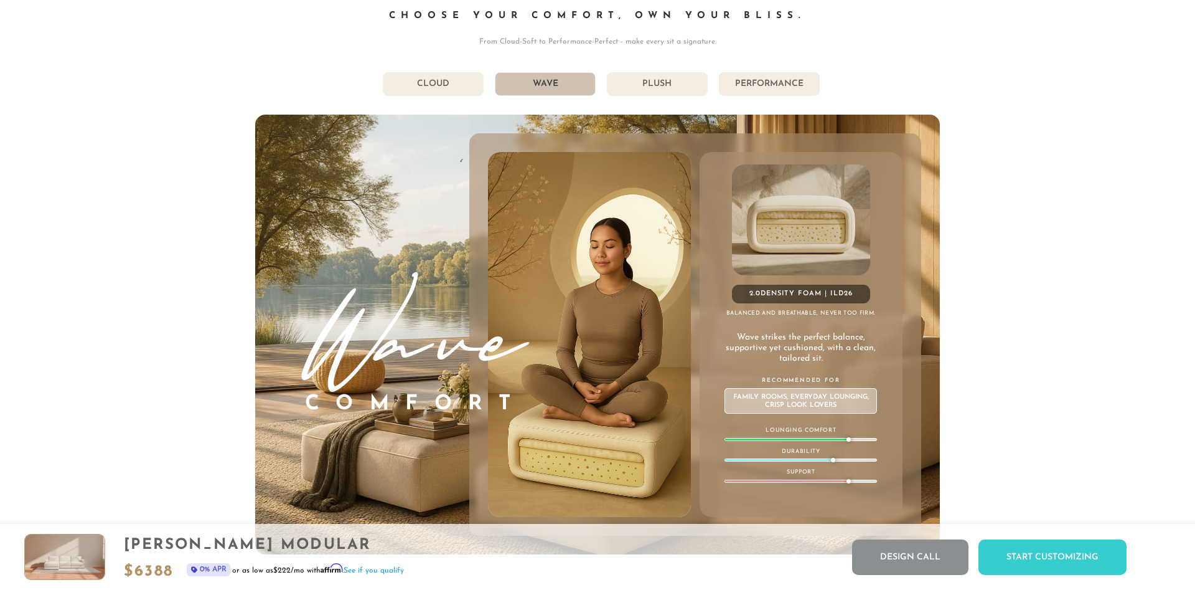
click at [753, 80] on li "Performance" at bounding box center [769, 84] width 101 height 24
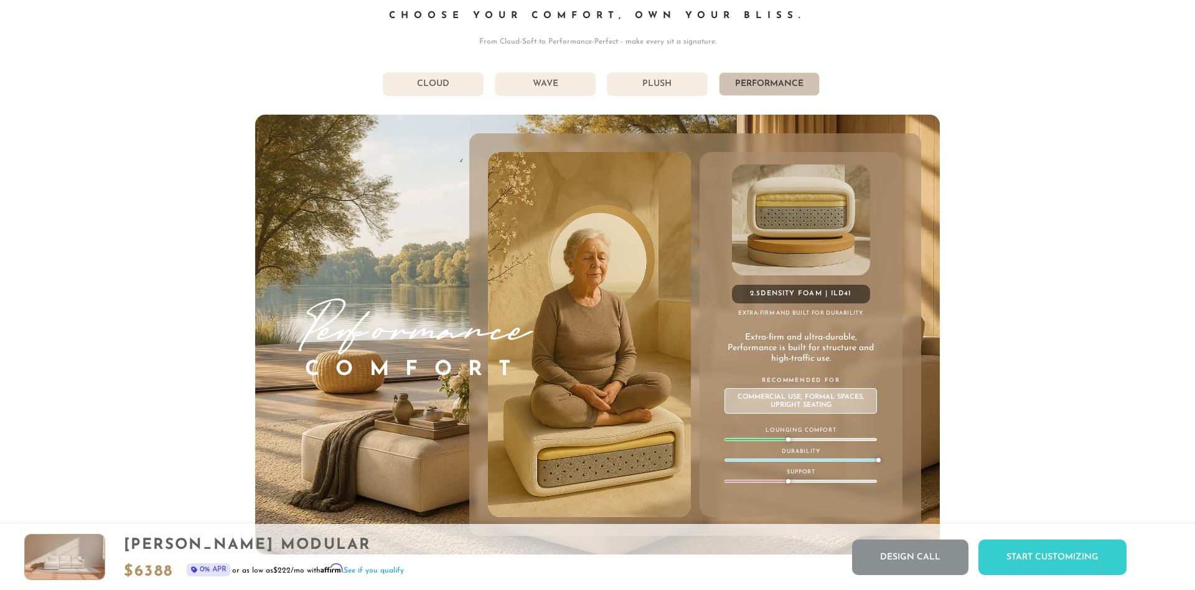
click at [654, 84] on li "Plush" at bounding box center [657, 84] width 101 height 24
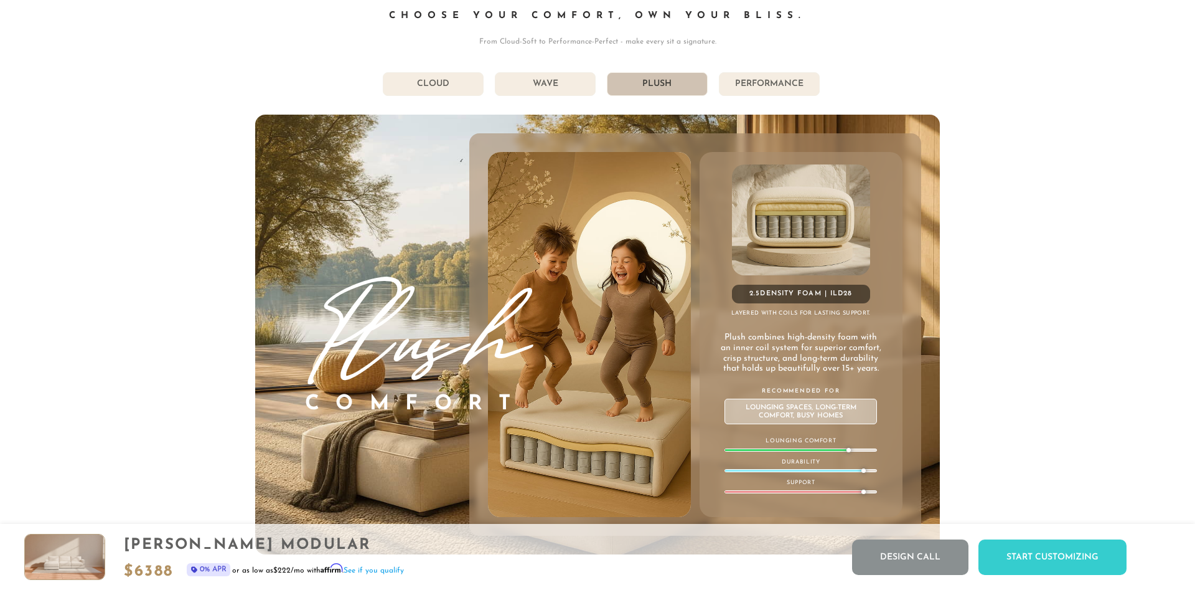
click at [591, 87] on li "Wave" at bounding box center [545, 84] width 101 height 24
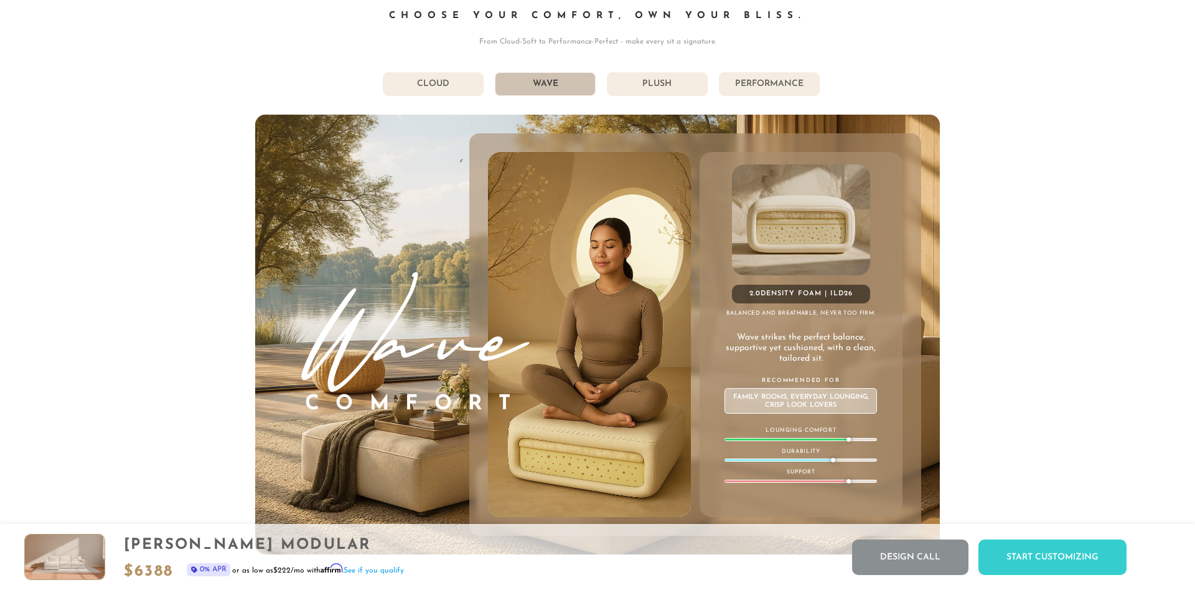
click at [746, 83] on li "Performance" at bounding box center [769, 84] width 101 height 24
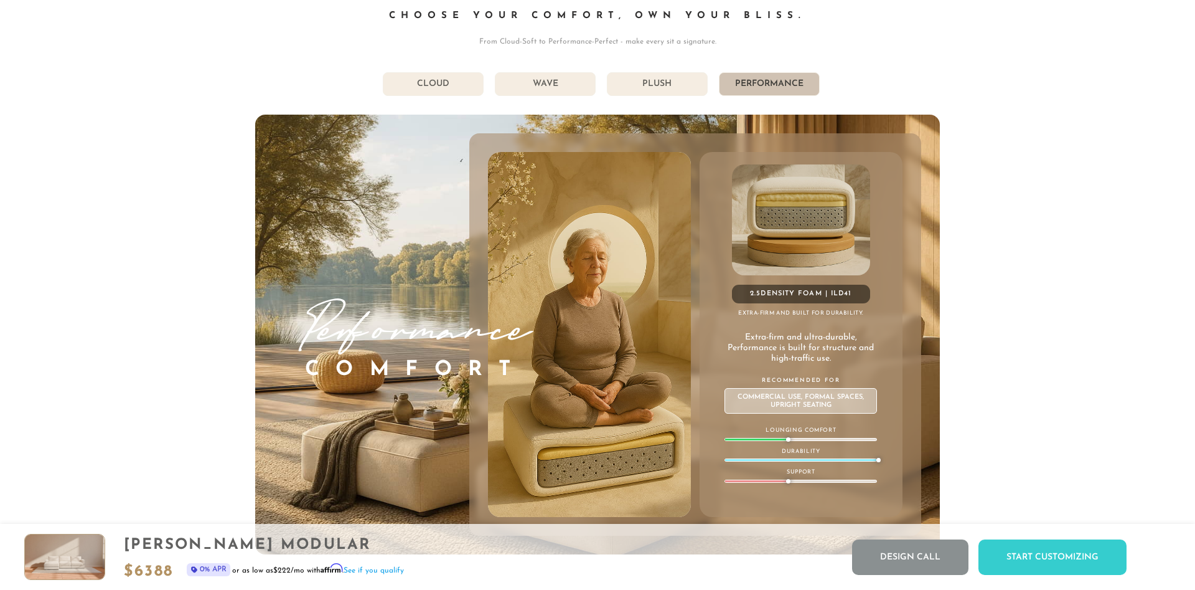
click at [686, 85] on li "Plush" at bounding box center [657, 84] width 101 height 24
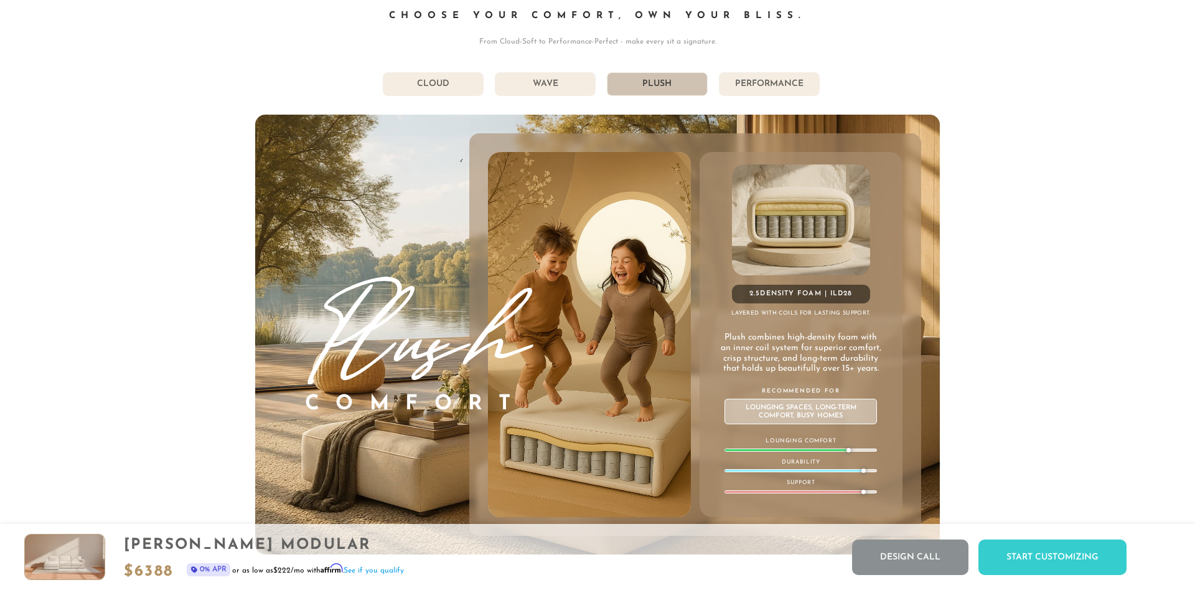
click at [523, 77] on li "Wave" at bounding box center [545, 84] width 101 height 24
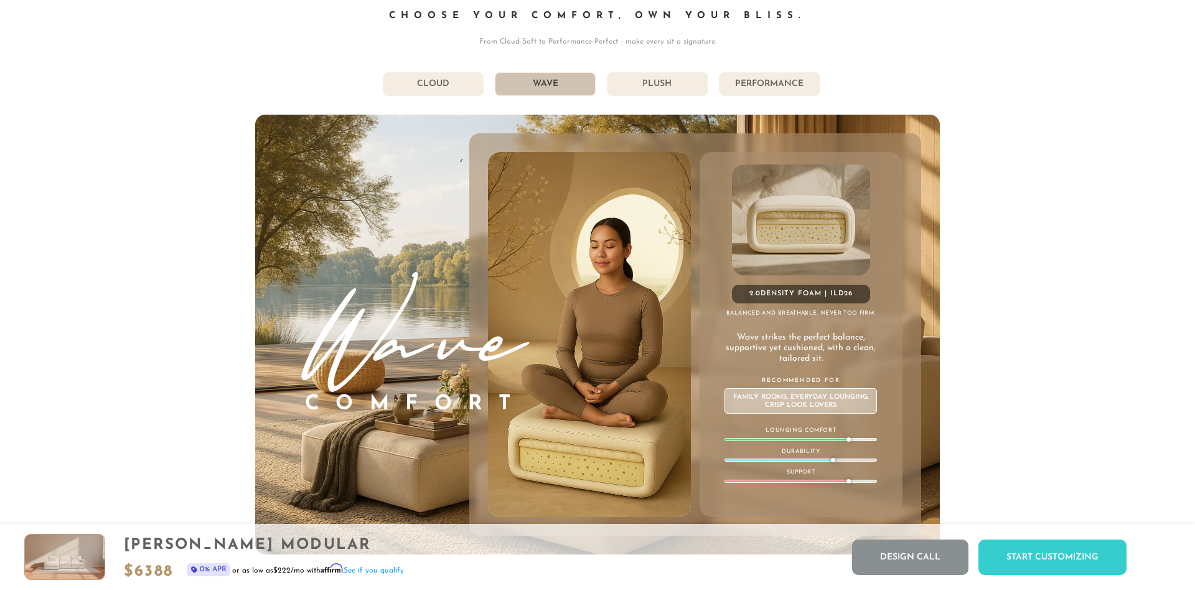
click at [669, 82] on li "Plush" at bounding box center [657, 84] width 101 height 24
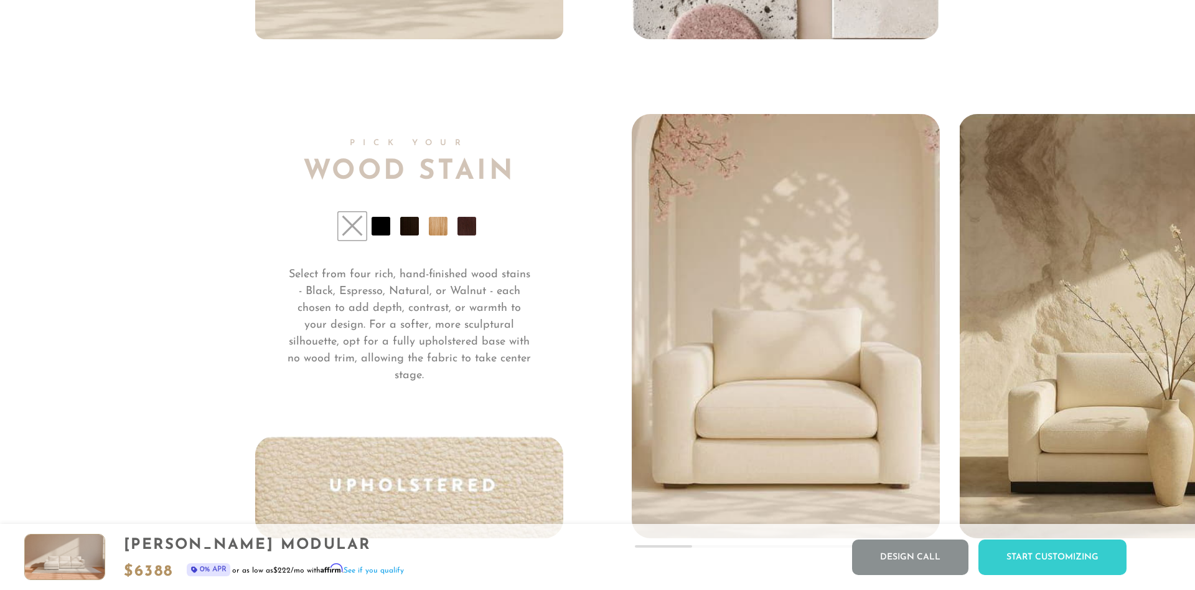
scroll to position [9715, 0]
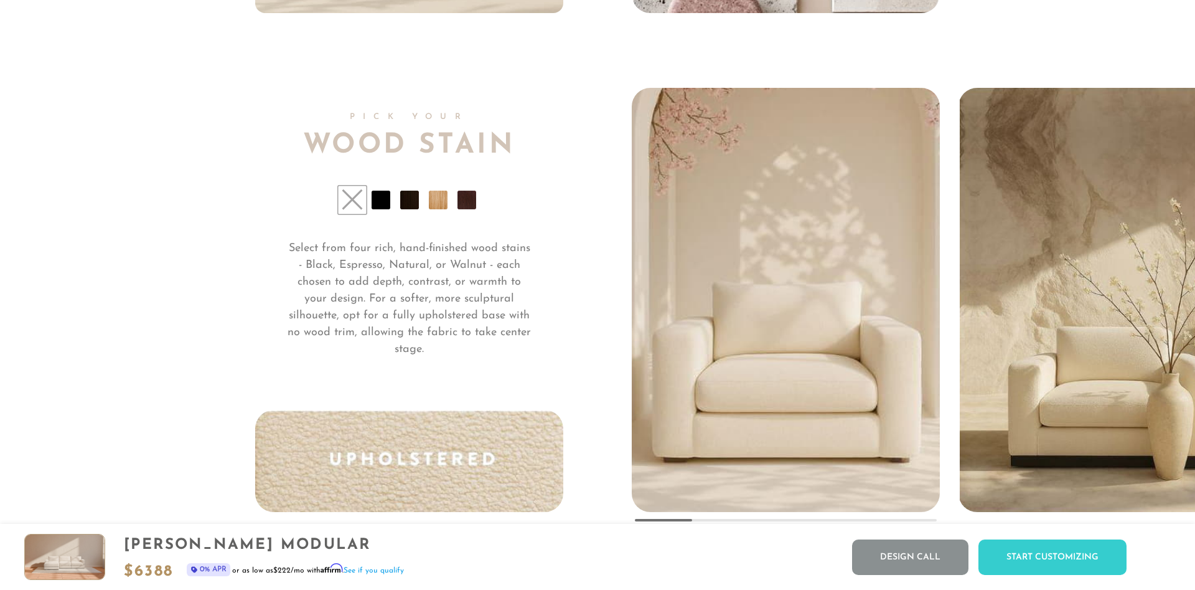
click at [380, 204] on li at bounding box center [381, 199] width 19 height 19
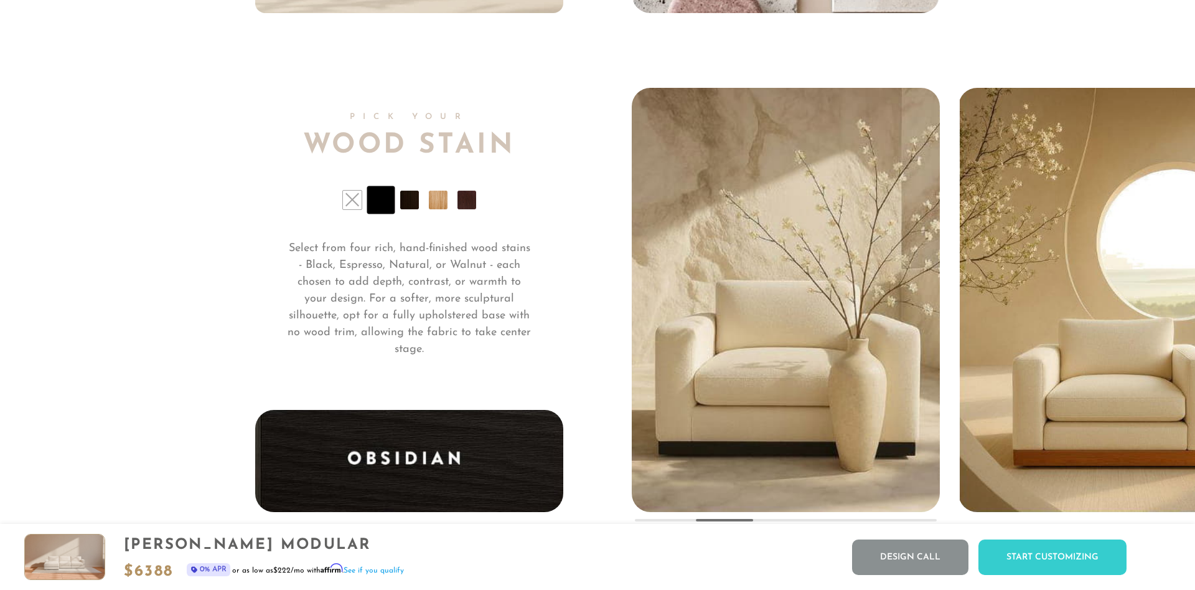
click at [433, 201] on li at bounding box center [438, 199] width 19 height 19
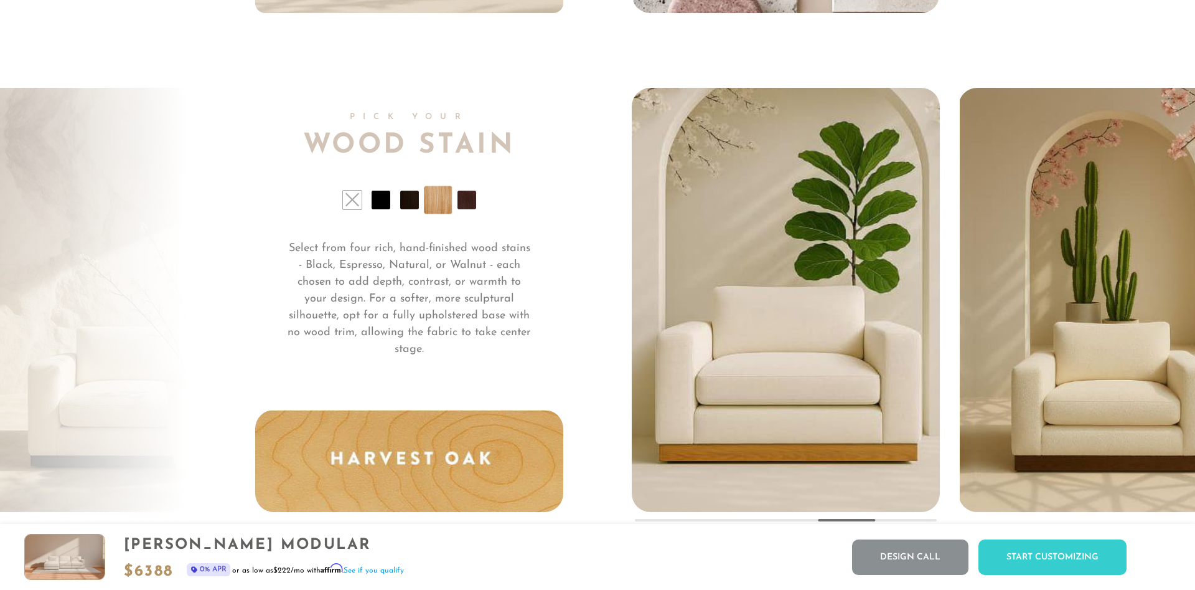
click at [474, 197] on li at bounding box center [467, 199] width 19 height 19
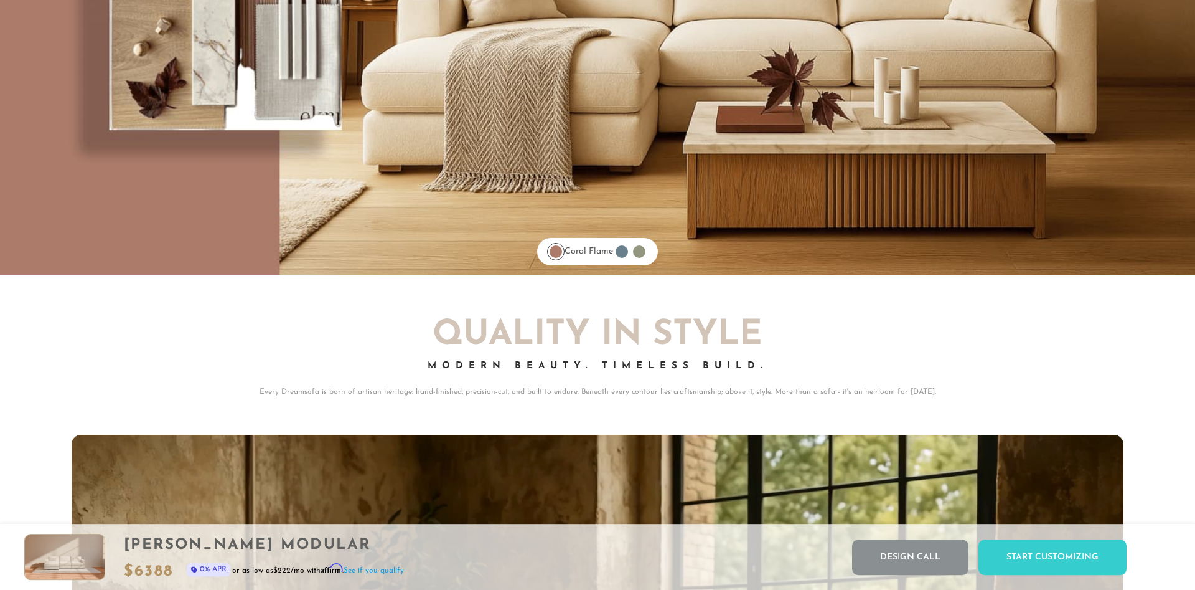
scroll to position [10667, 0]
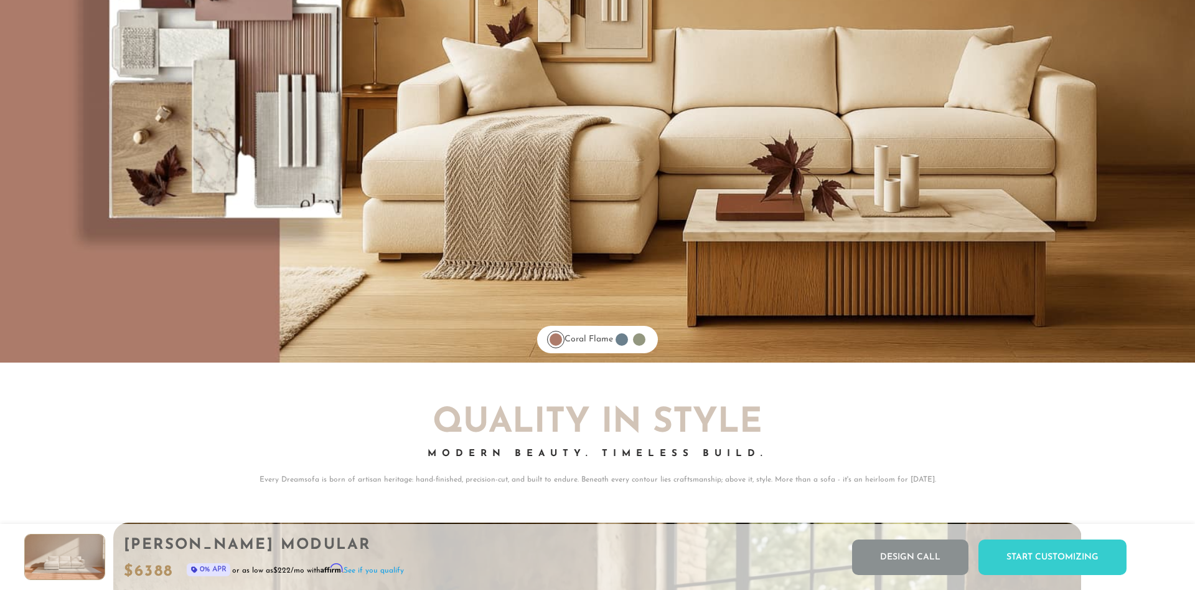
click at [627, 336] on div at bounding box center [622, 339] width 12 height 12
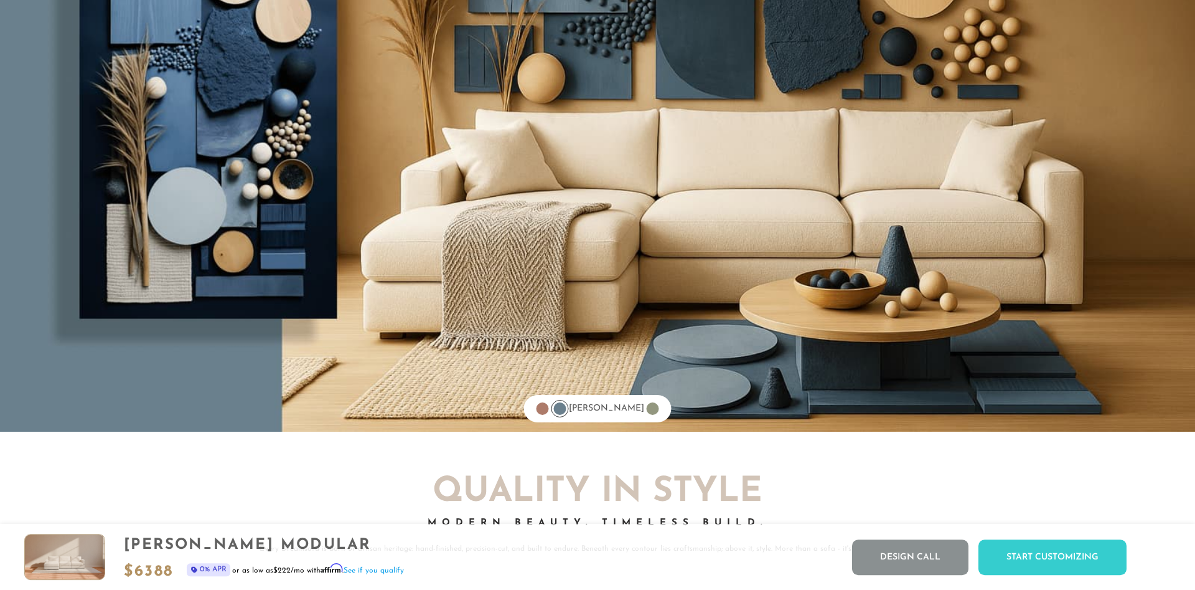
scroll to position [10540, 0]
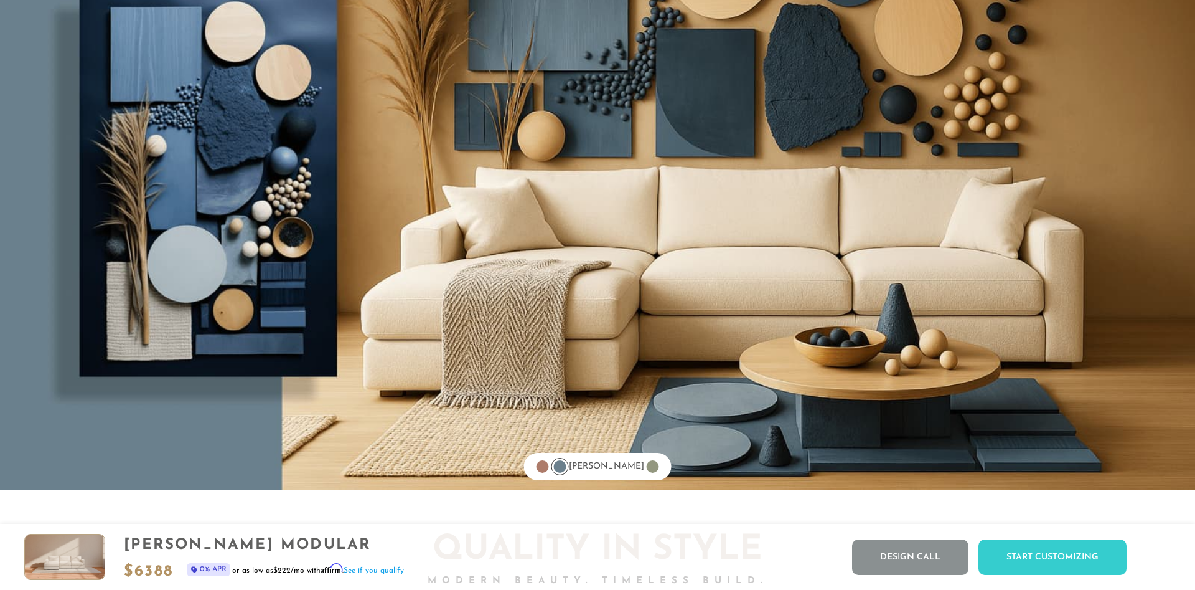
click at [550, 472] on div at bounding box center [542, 466] width 17 height 17
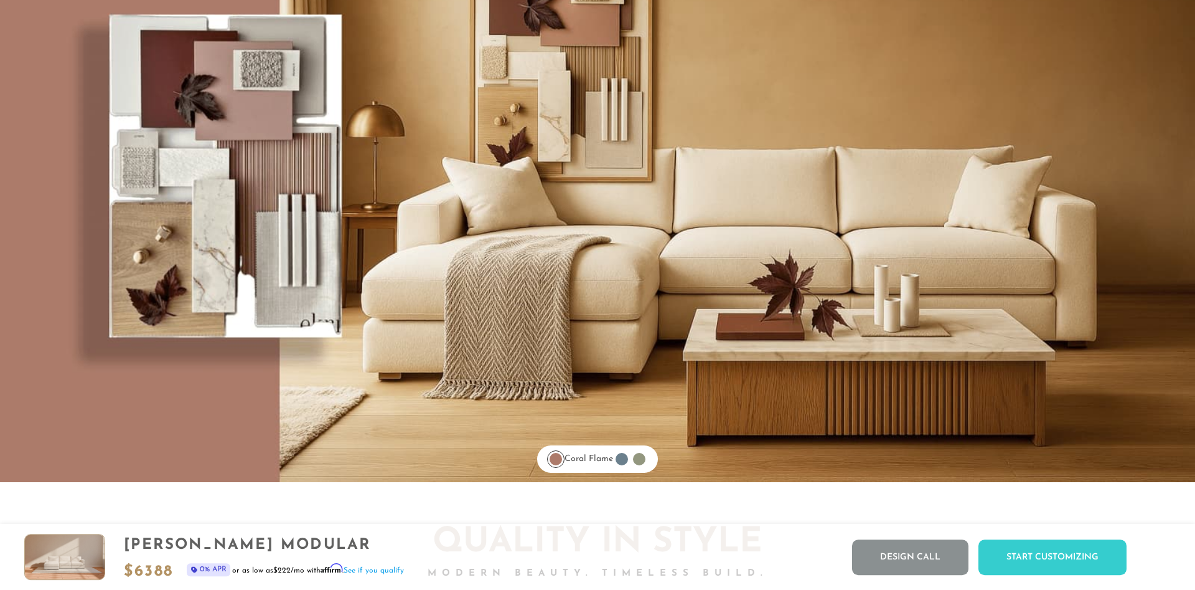
scroll to position [10604, 0]
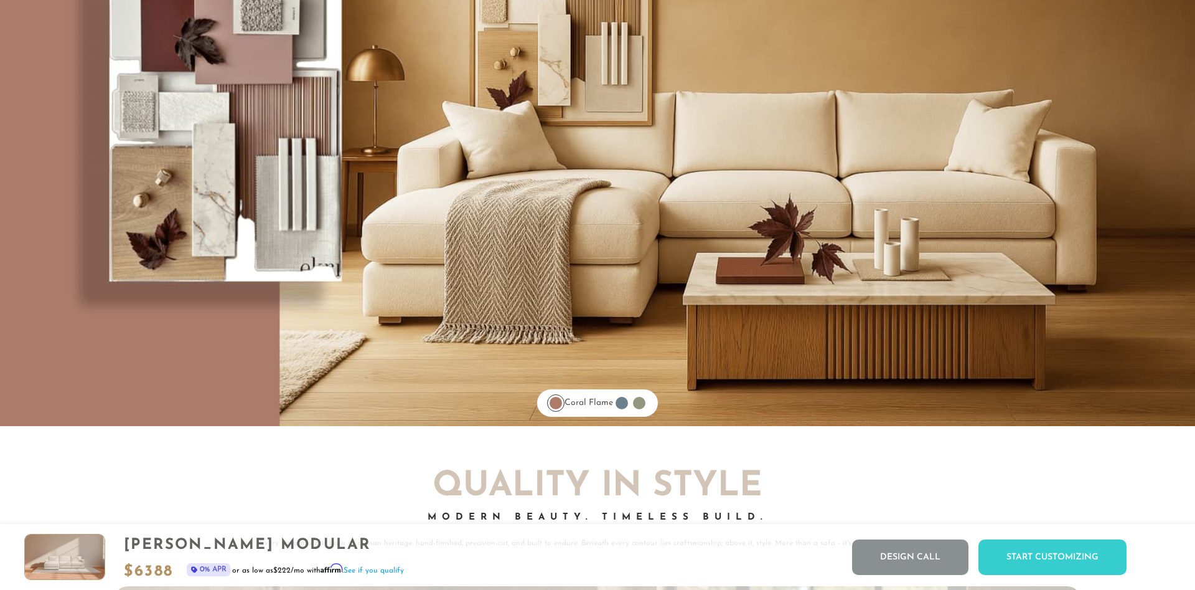
click at [620, 400] on div at bounding box center [621, 402] width 17 height 17
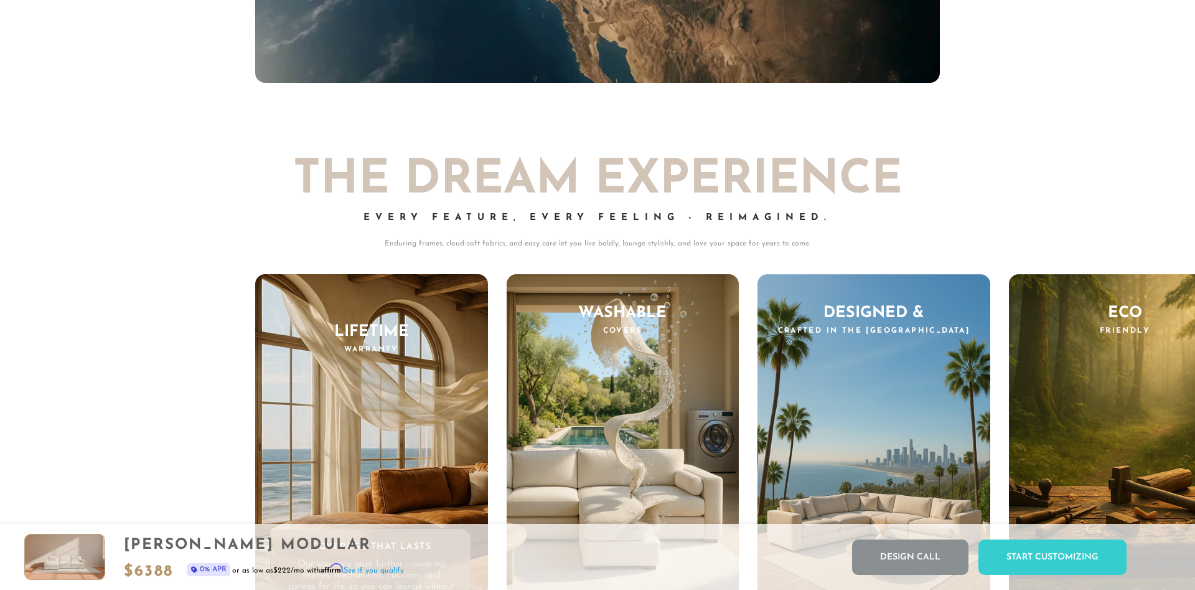
scroll to position [12572, 0]
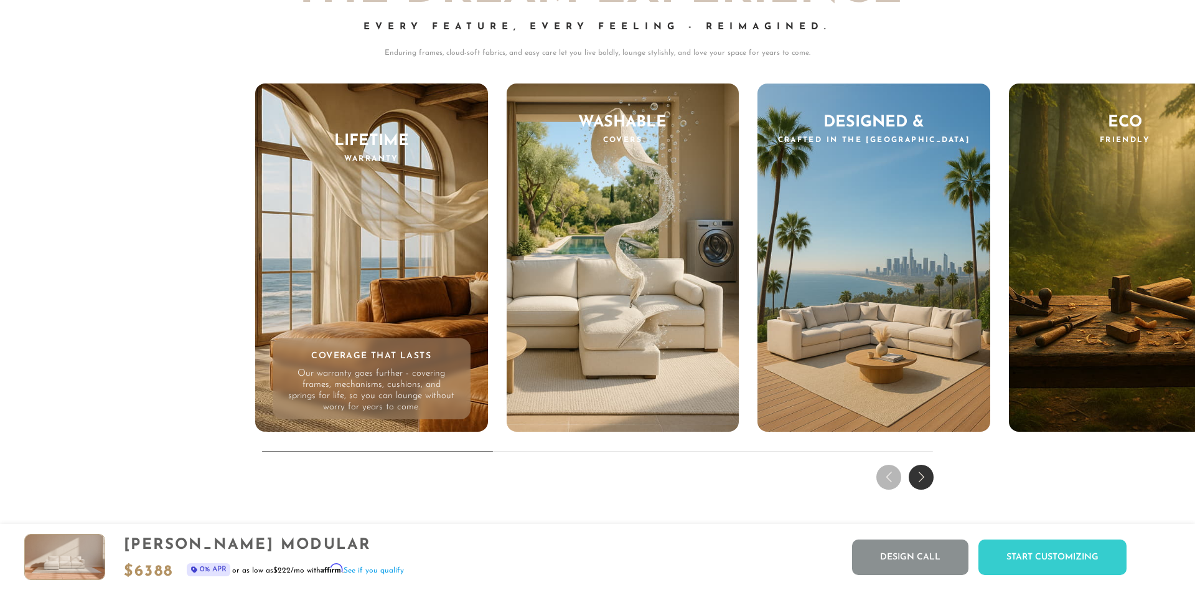
click at [931, 474] on div "Next slide" at bounding box center [921, 476] width 25 height 25
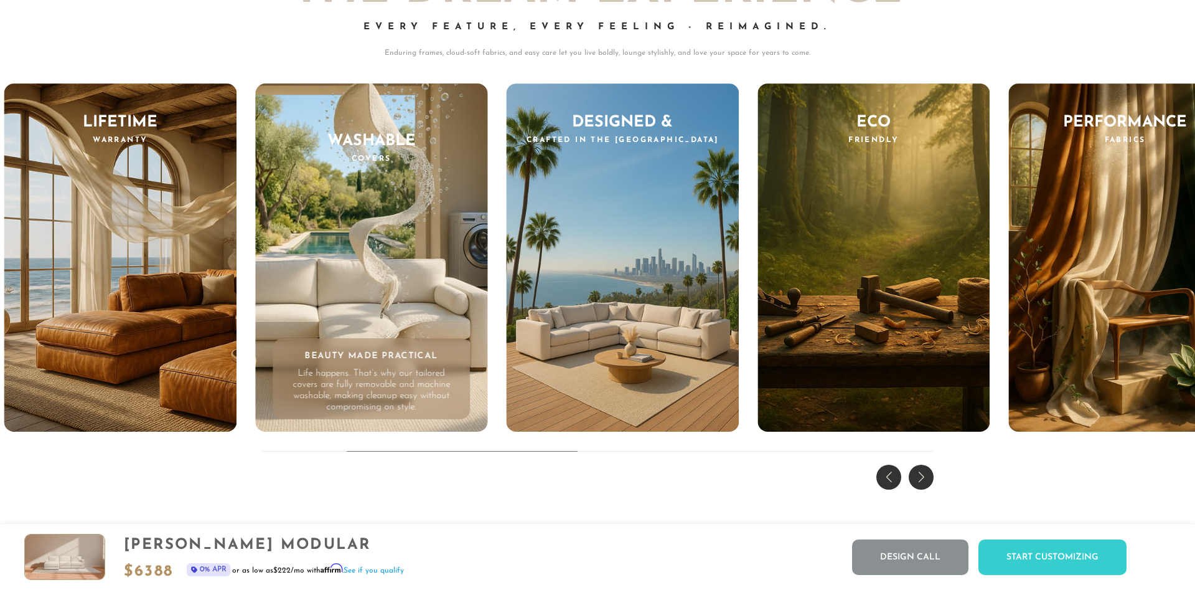
click at [922, 480] on div "Next slide" at bounding box center [921, 476] width 25 height 25
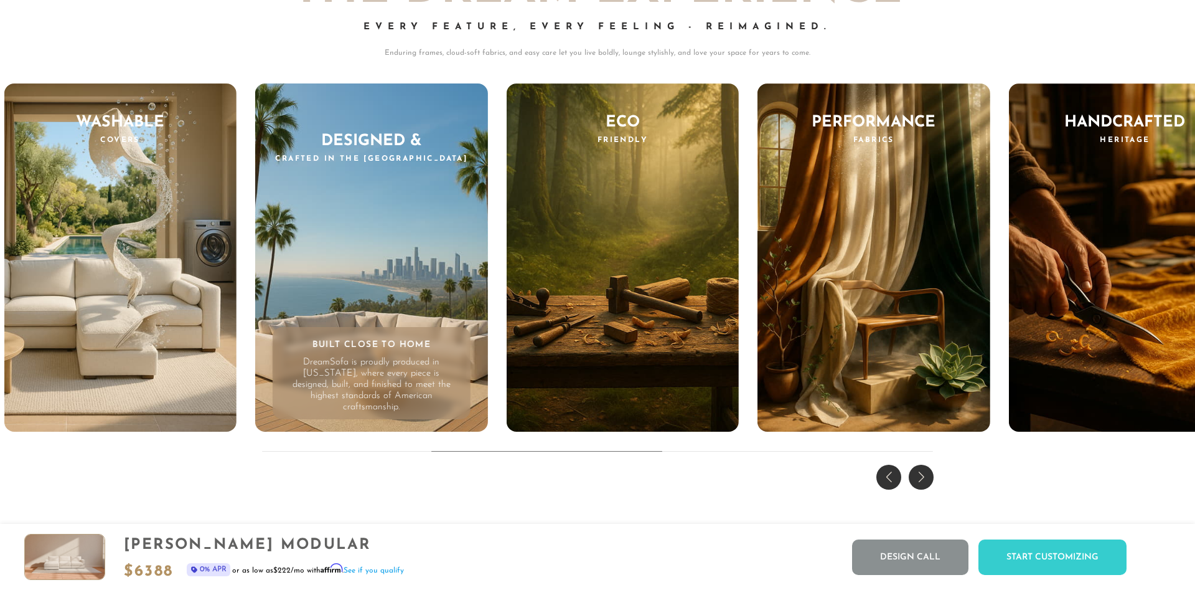
click at [922, 480] on div "Next slide" at bounding box center [921, 476] width 25 height 25
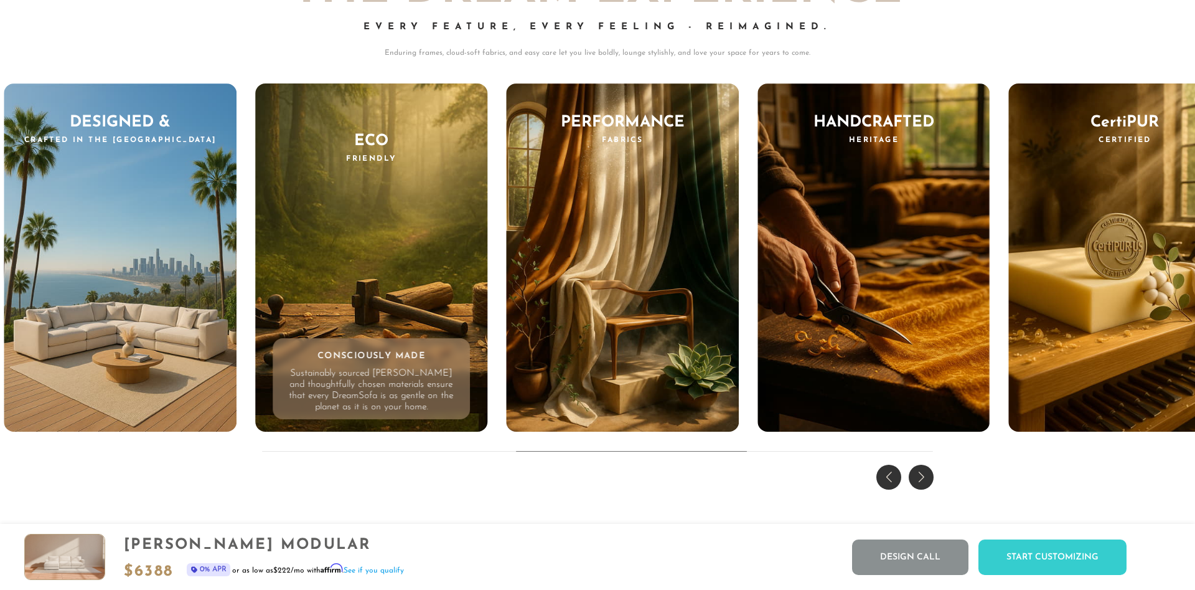
click at [922, 480] on div "Next slide" at bounding box center [921, 476] width 25 height 25
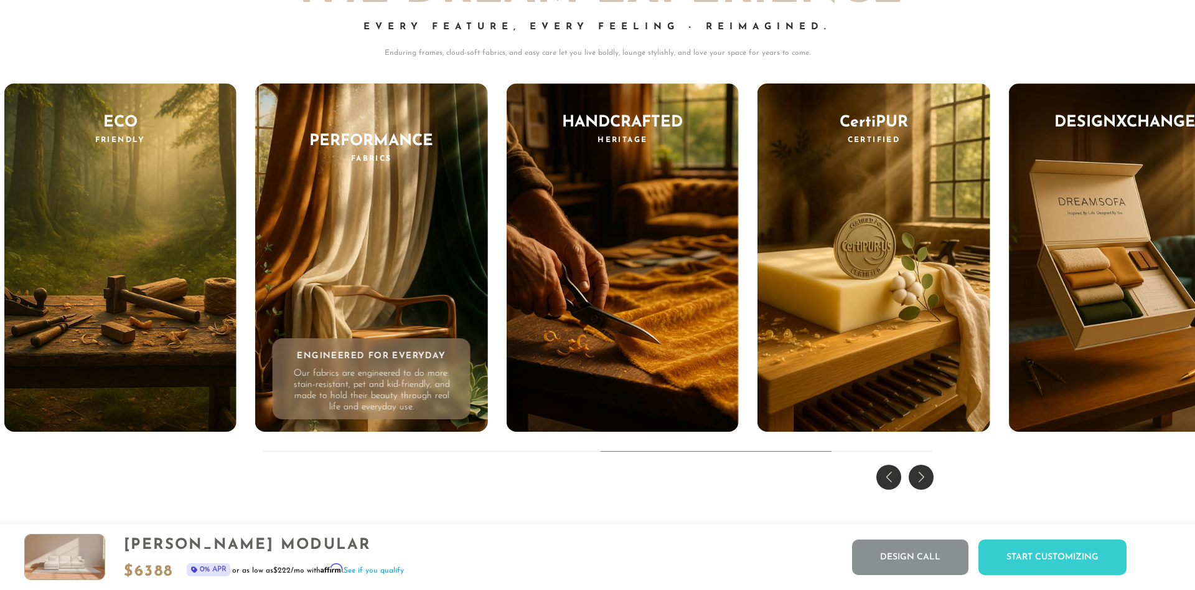
click at [922, 480] on div "Next slide" at bounding box center [921, 476] width 25 height 25
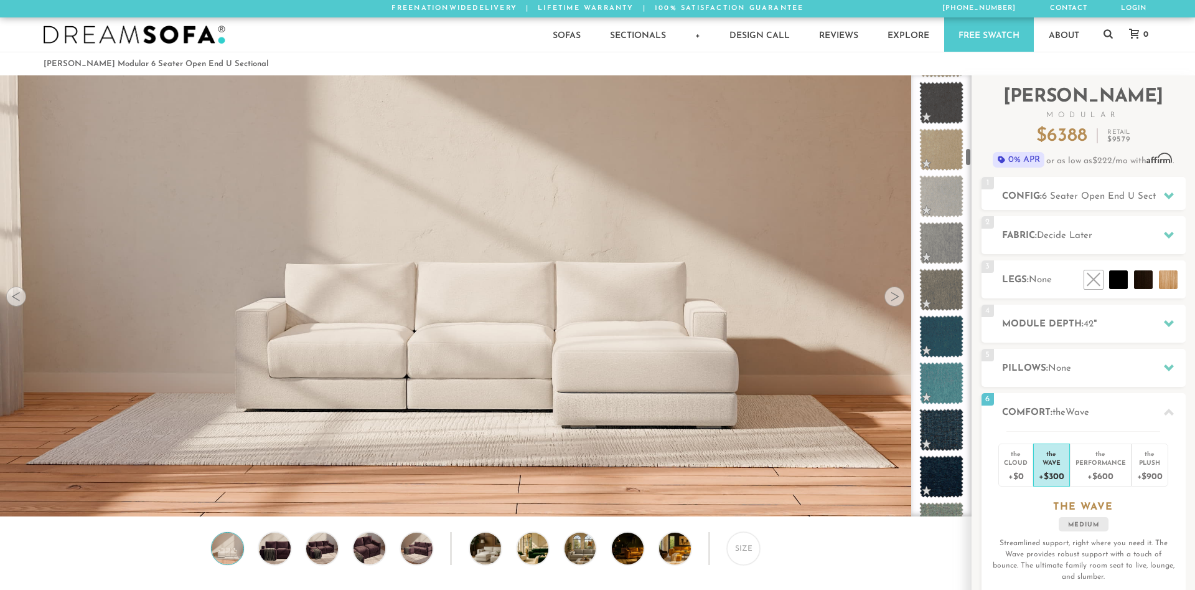
scroll to position [508, 0]
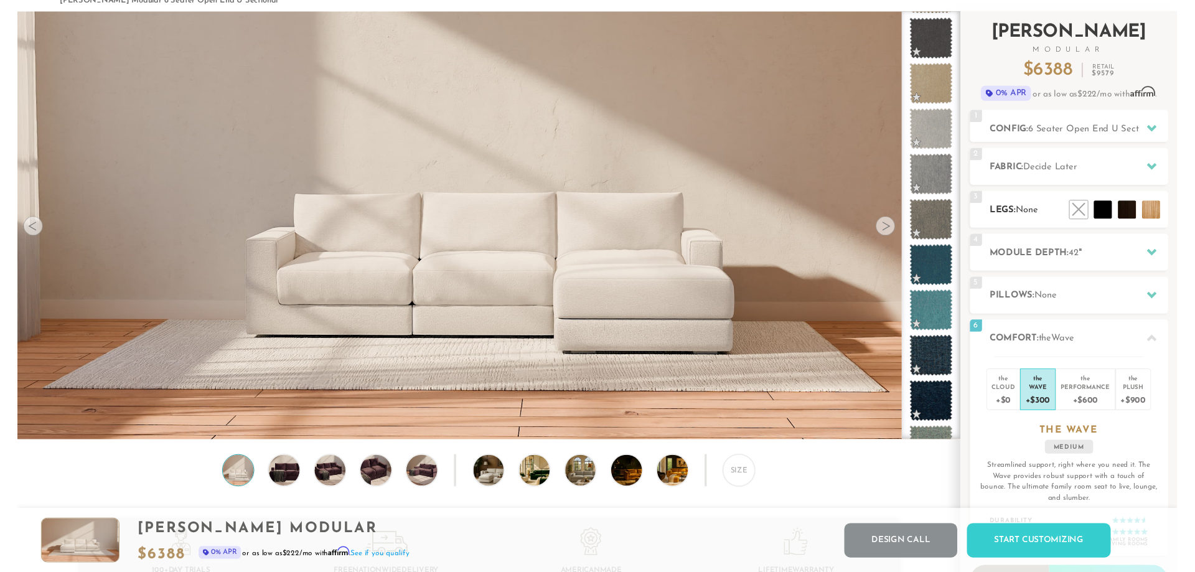
scroll to position [0, 0]
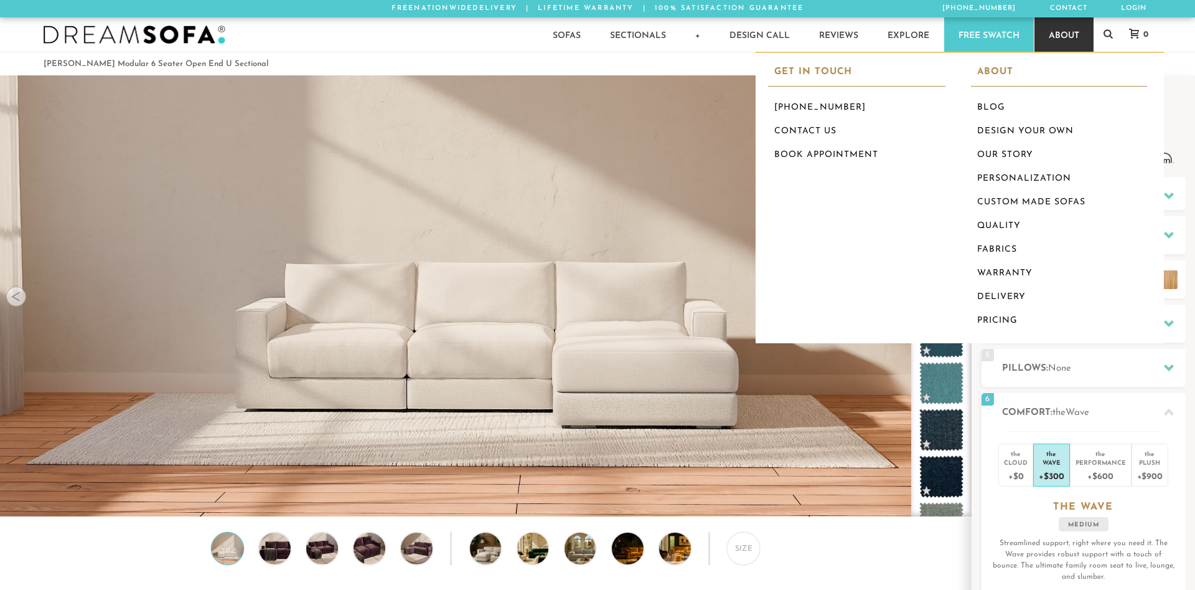
click at [1058, 25] on link "About" at bounding box center [1064, 34] width 59 height 34
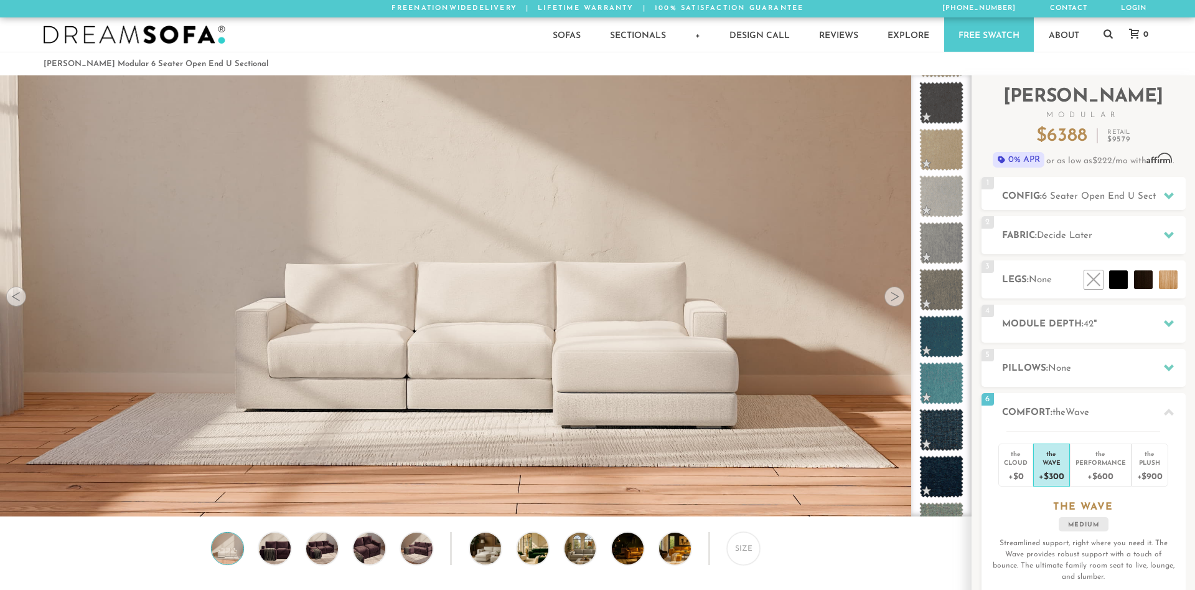
click at [303, 34] on div "Sofas Sofas Sofa Sleepers Modular Sofas Sectionals Sectionals Sectional Sleeper…" at bounding box center [597, 34] width 1133 height 34
